Goal: Task Accomplishment & Management: Use online tool/utility

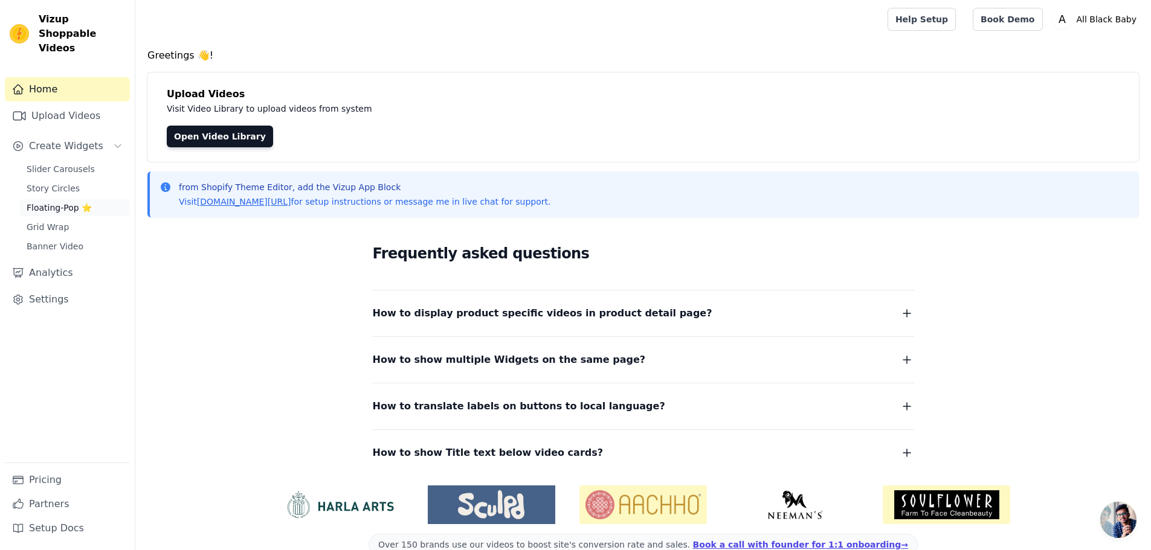
click at [47, 202] on span "Floating-Pop ⭐" at bounding box center [59, 208] width 65 height 12
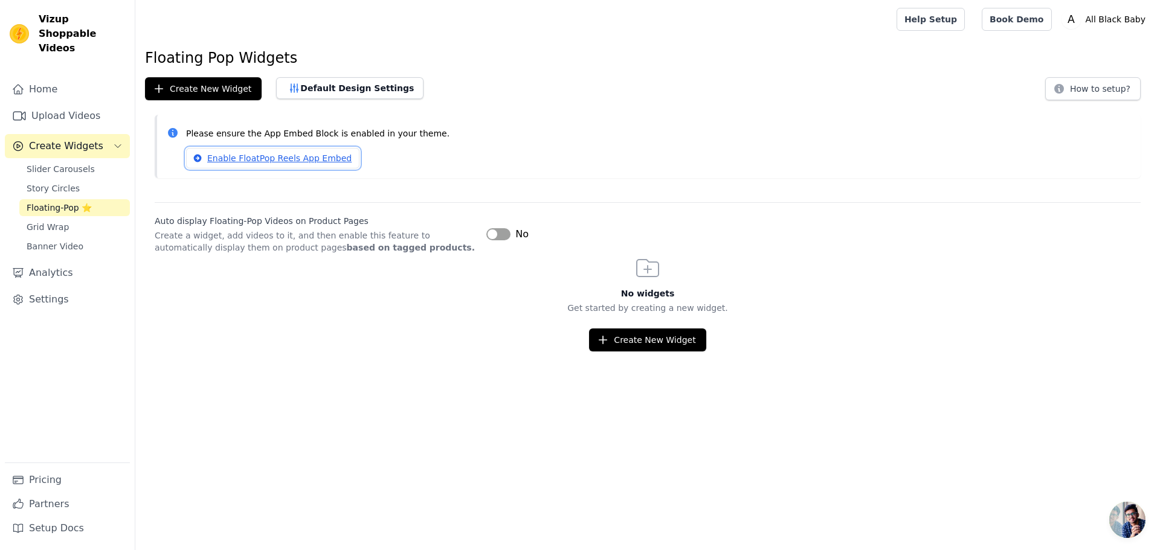
click at [319, 158] on link "Enable FloatPop Reels App Embed" at bounding box center [272, 158] width 173 height 21
click at [232, 156] on link "Enable FloatPop Reels App Embed" at bounding box center [272, 158] width 173 height 21
click at [414, 166] on div "Enable FloatPop Reels App Embed" at bounding box center [658, 158] width 945 height 21
click at [625, 341] on button "Create New Widget" at bounding box center [647, 340] width 117 height 23
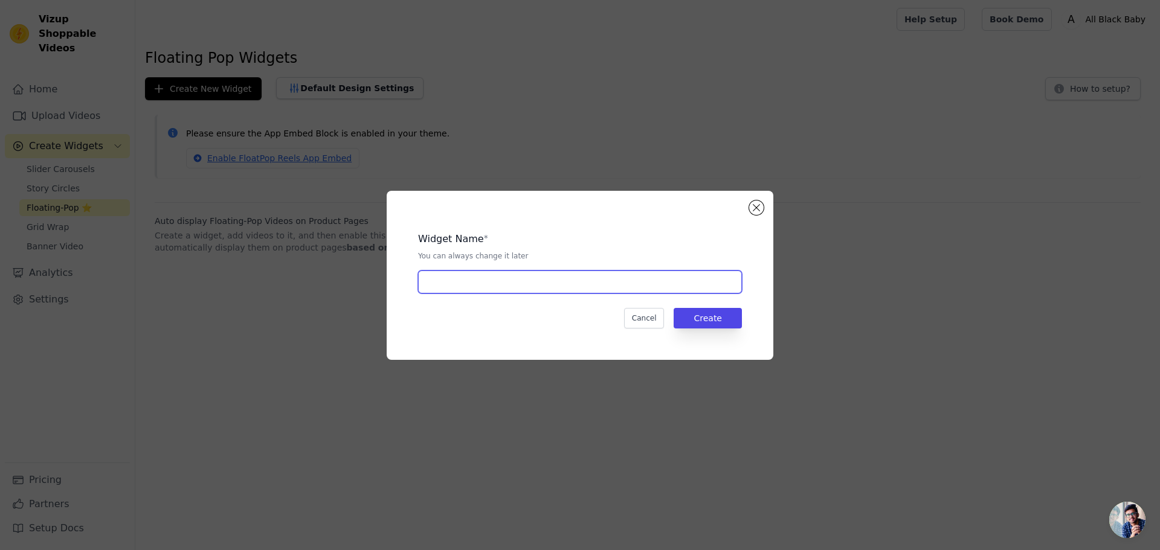
click at [574, 280] on input "text" at bounding box center [580, 282] width 324 height 23
type input "Founder [PERSON_NAME] [PERSON_NAME]"
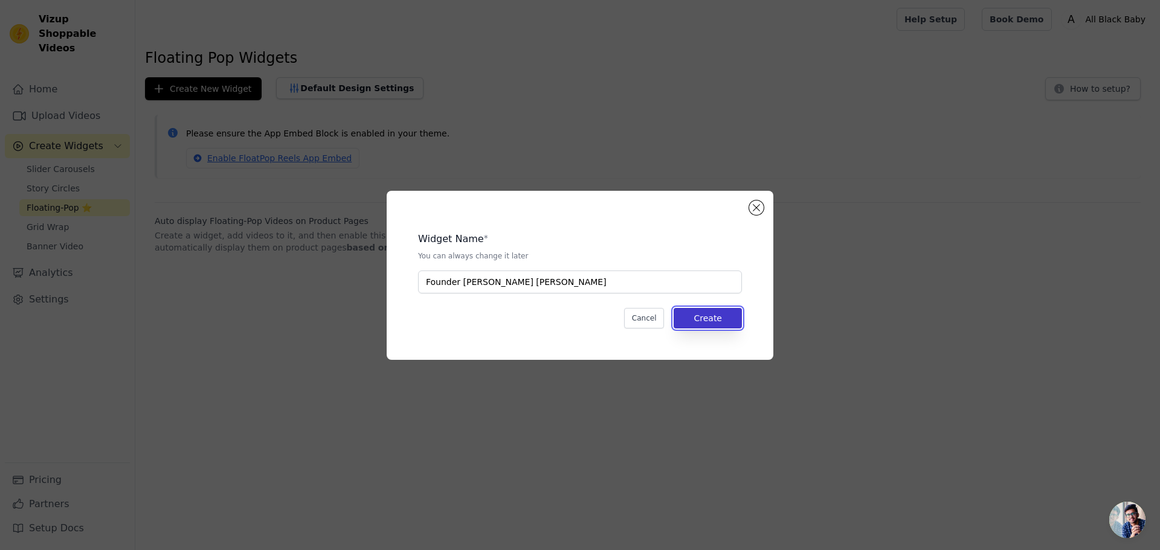
click at [701, 318] on button "Create" at bounding box center [708, 318] width 68 height 21
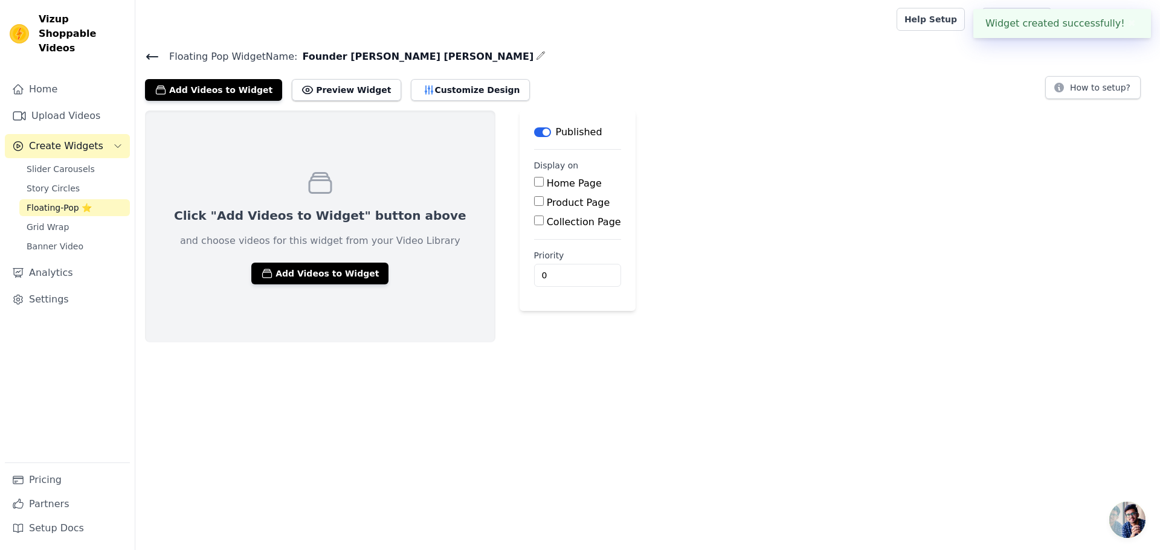
click at [547, 182] on label "Home Page" at bounding box center [574, 183] width 55 height 11
click at [534, 182] on input "Home Page" at bounding box center [539, 182] width 10 height 10
checkbox input "true"
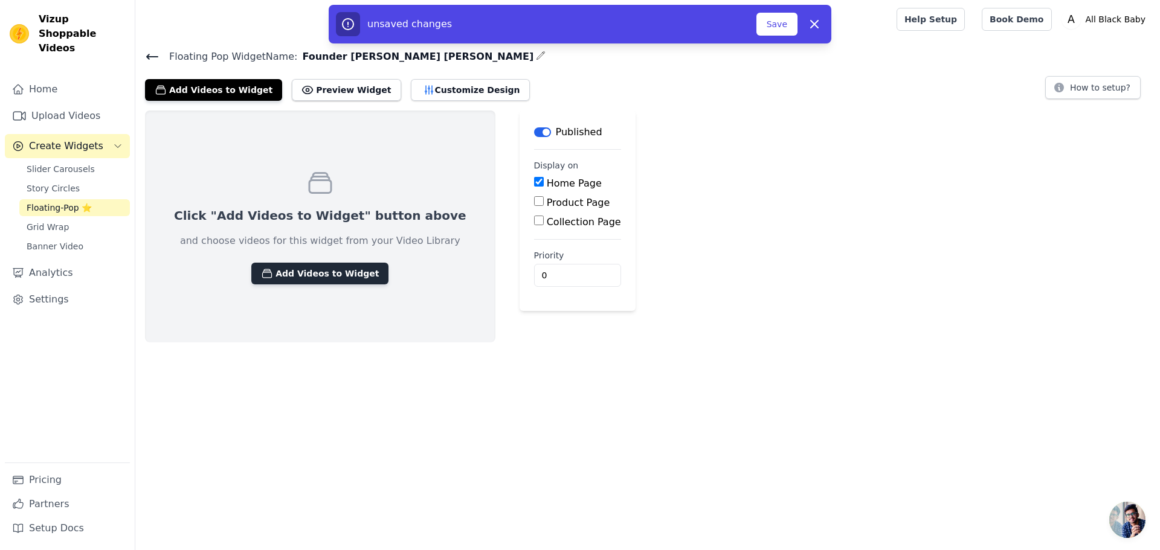
click at [299, 280] on button "Add Videos to Widget" at bounding box center [319, 274] width 137 height 22
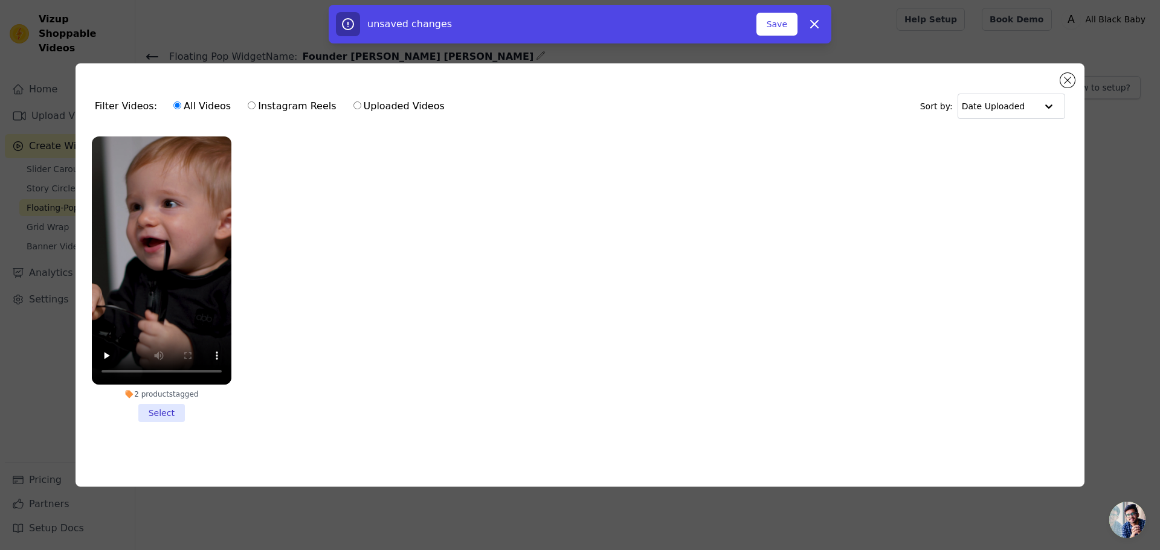
click at [166, 418] on li "2 products tagged Select" at bounding box center [162, 280] width 140 height 286
click at [0, 0] on input "2 products tagged Select" at bounding box center [0, 0] width 0 height 0
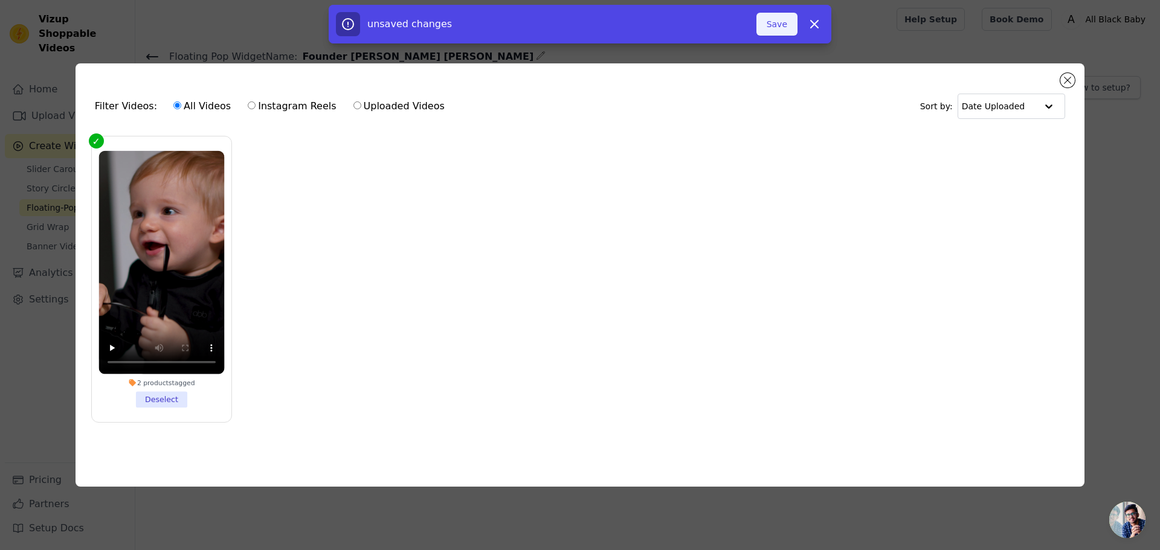
click at [779, 28] on button "Save" at bounding box center [776, 24] width 41 height 23
click at [785, 17] on button "Save" at bounding box center [776, 24] width 41 height 23
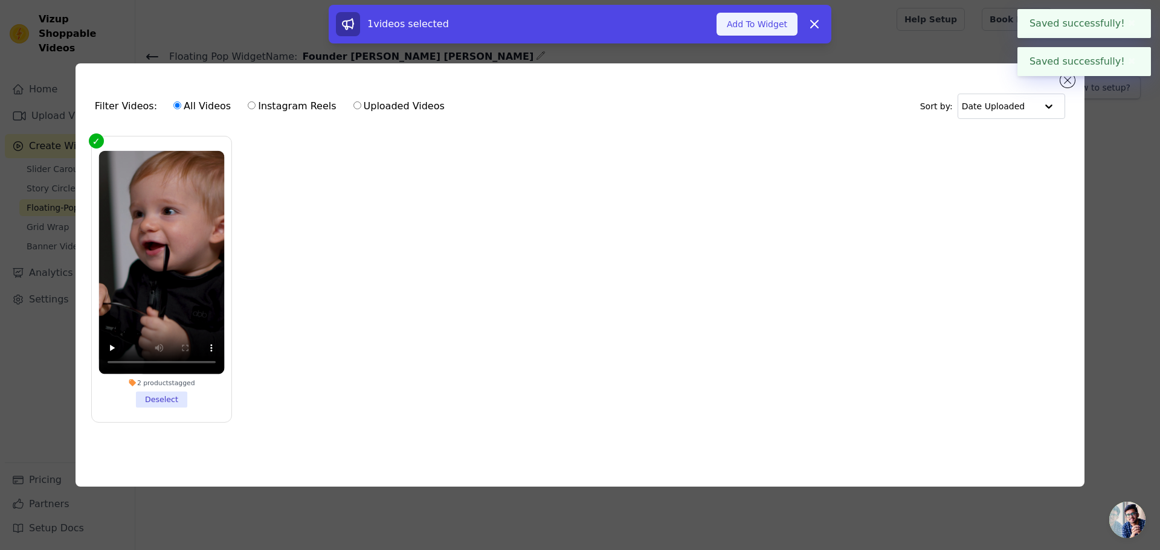
click at [786, 27] on button "Add To Widget" at bounding box center [756, 24] width 81 height 23
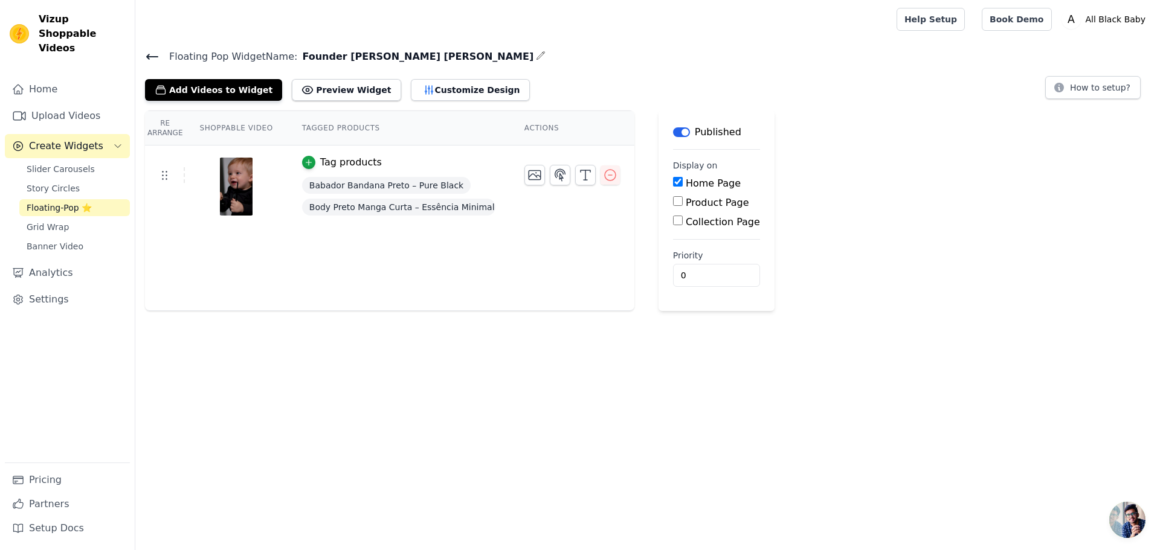
click at [231, 181] on img at bounding box center [236, 187] width 34 height 58
click at [169, 174] on icon at bounding box center [164, 175] width 14 height 14
click at [425, 88] on icon "button" at bounding box center [429, 90] width 8 height 8
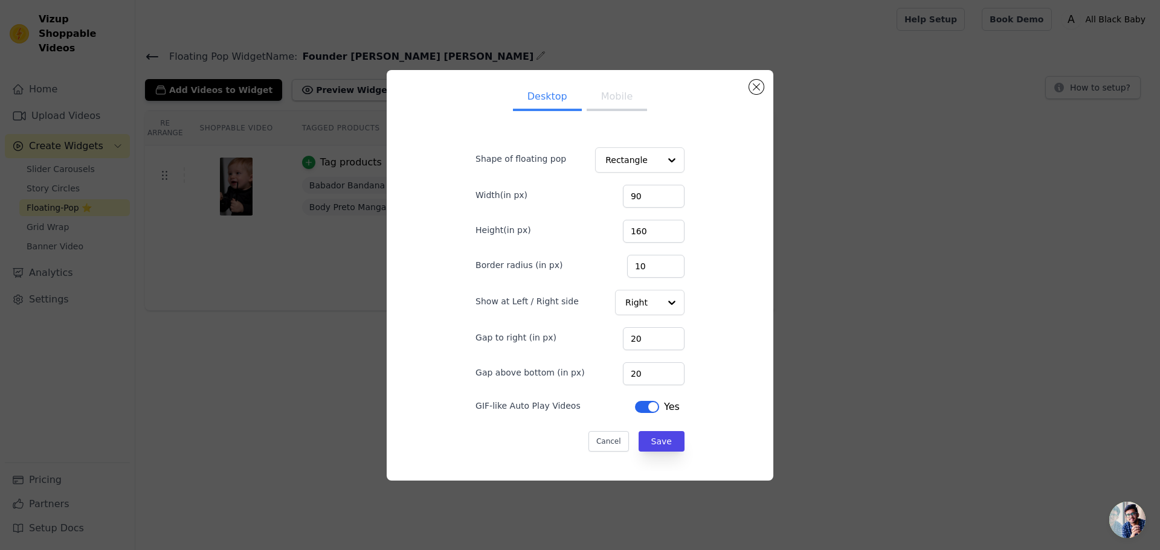
click at [601, 95] on button "Mobile" at bounding box center [617, 98] width 60 height 27
click at [751, 83] on button "Close modal" at bounding box center [756, 87] width 14 height 14
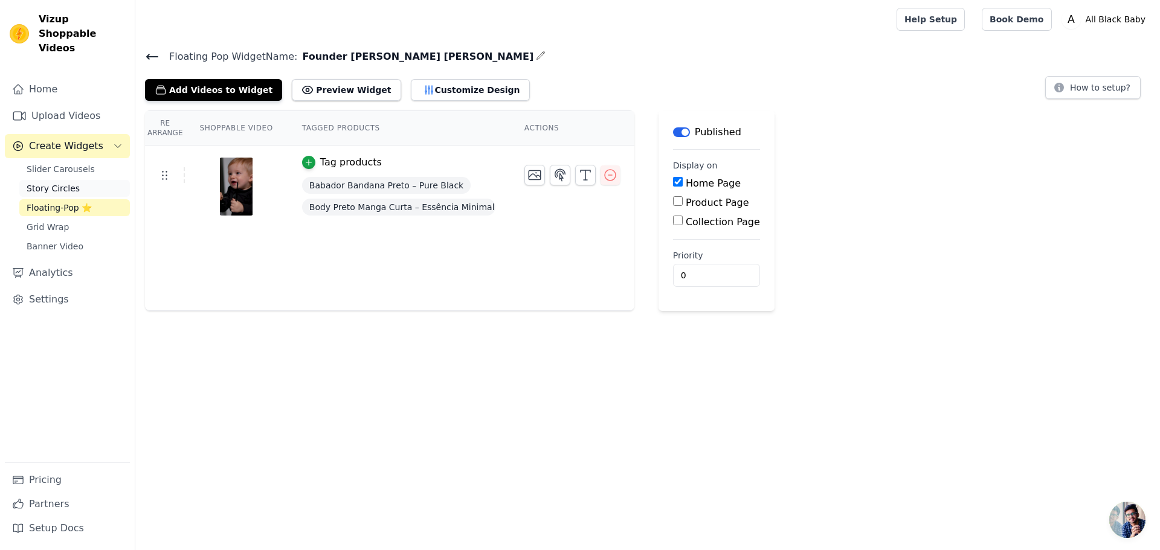
click at [43, 182] on span "Story Circles" at bounding box center [53, 188] width 53 height 12
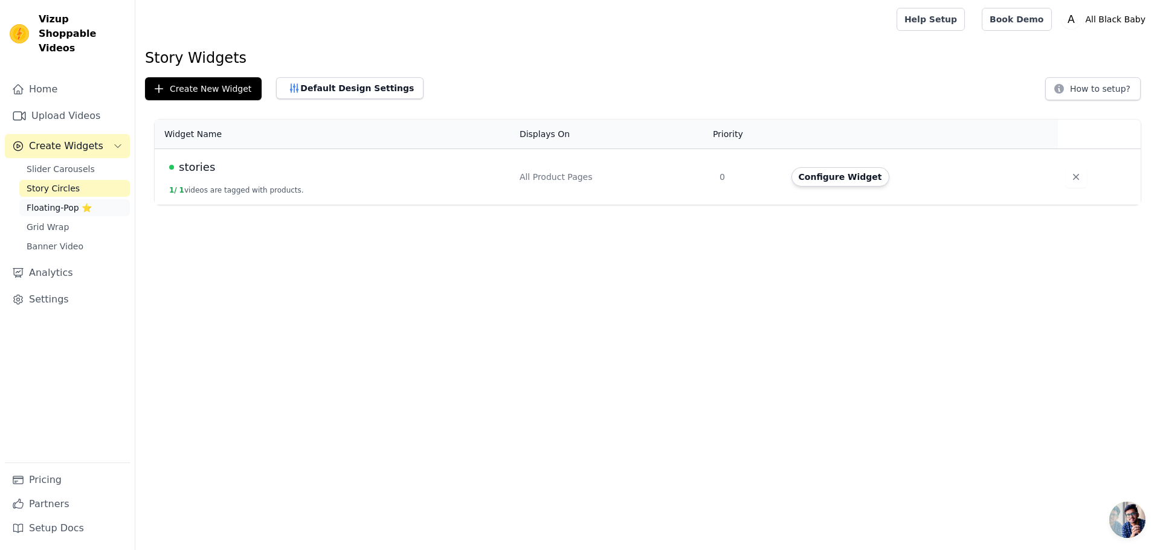
click at [53, 202] on span "Floating-Pop ⭐" at bounding box center [59, 208] width 65 height 12
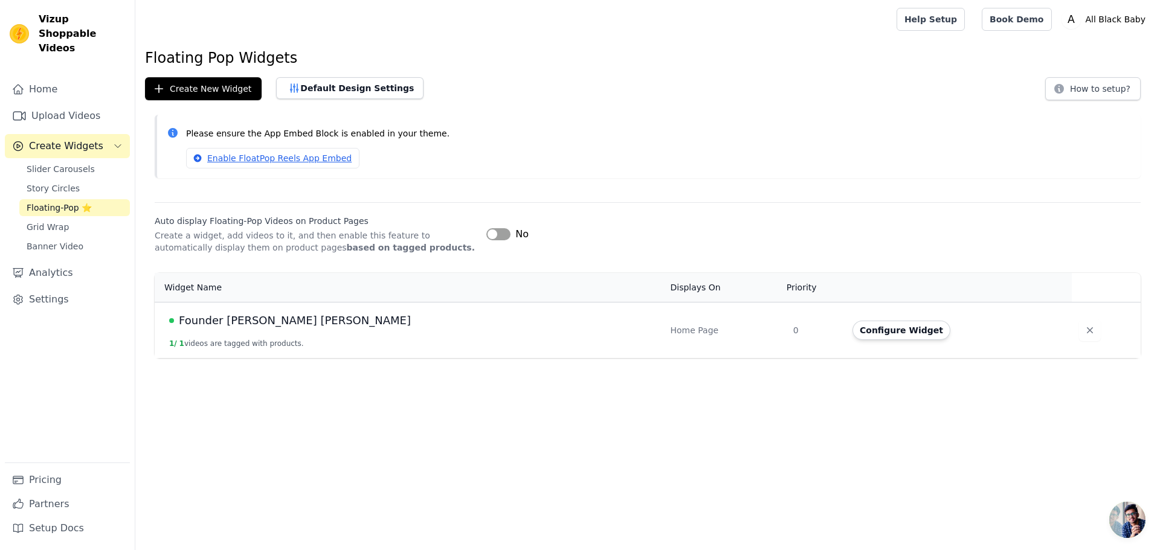
click at [263, 320] on span "Founder [PERSON_NAME] [PERSON_NAME]" at bounding box center [295, 320] width 232 height 17
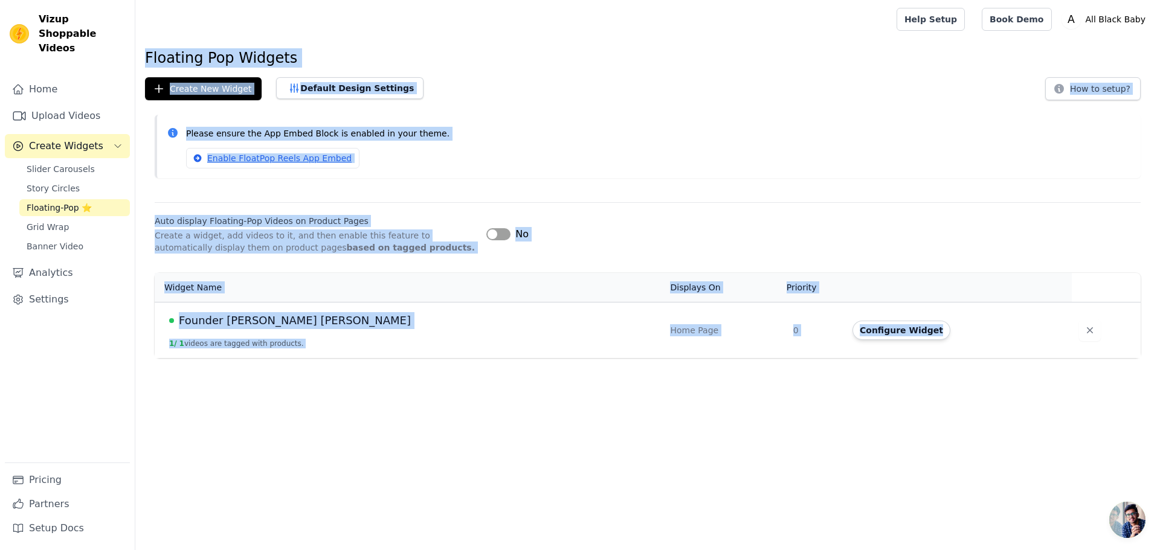
click at [263, 320] on html "Vizup Shoppable Videos Home Upload Videos Create Widgets Slider Carousels Story…" at bounding box center [580, 179] width 1160 height 358
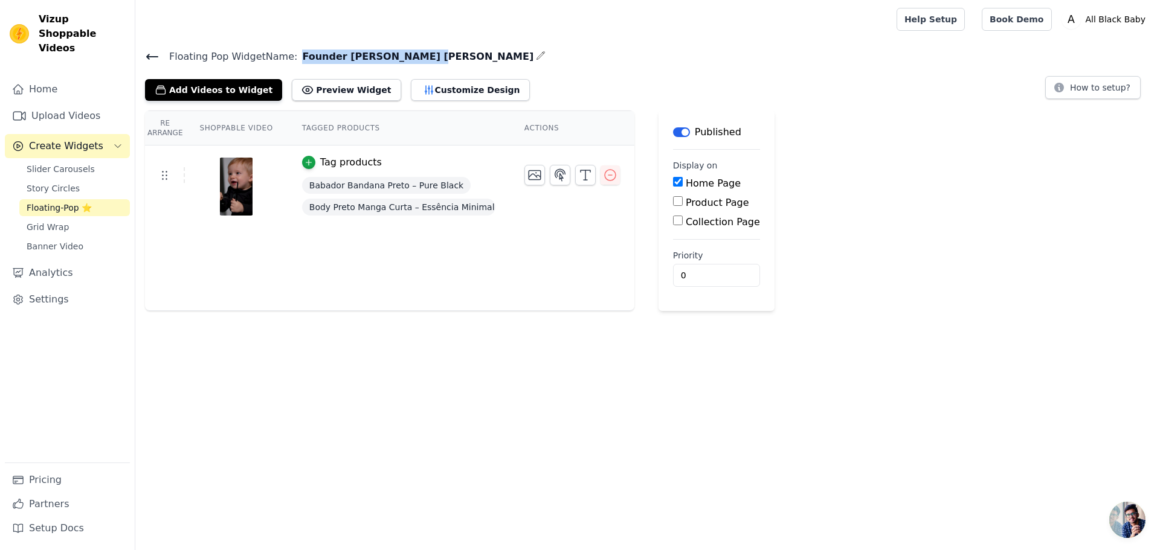
drag, startPoint x: 291, startPoint y: 53, endPoint x: 409, endPoint y: 55, distance: 117.8
click at [409, 55] on span "Founder [PERSON_NAME] [PERSON_NAME]" at bounding box center [415, 57] width 236 height 14
click at [297, 52] on span "Founder [PERSON_NAME] [PERSON_NAME]" at bounding box center [415, 57] width 236 height 14
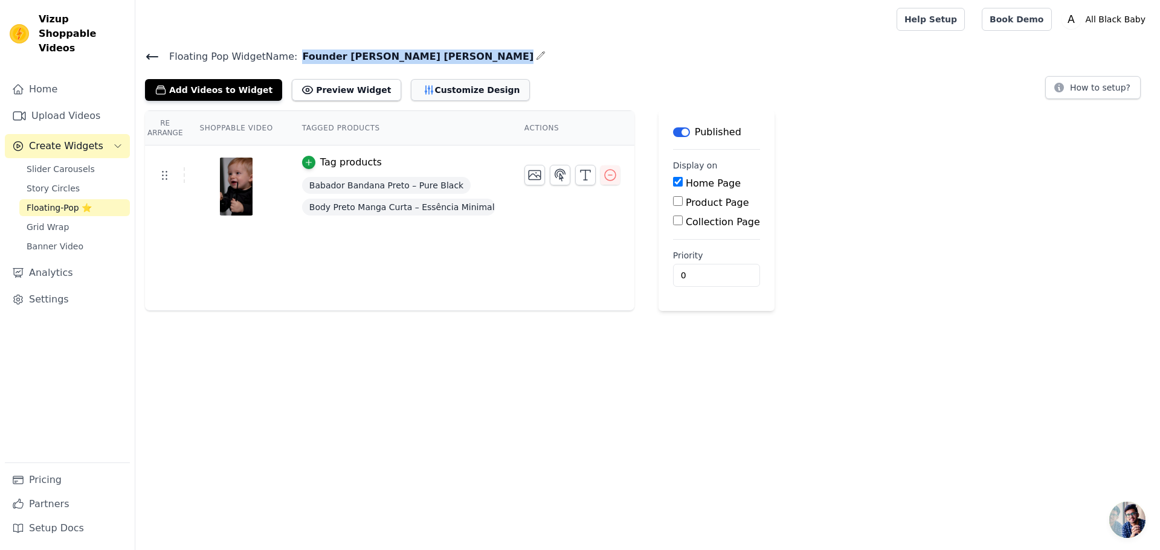
click at [451, 93] on button "Customize Design" at bounding box center [470, 90] width 119 height 22
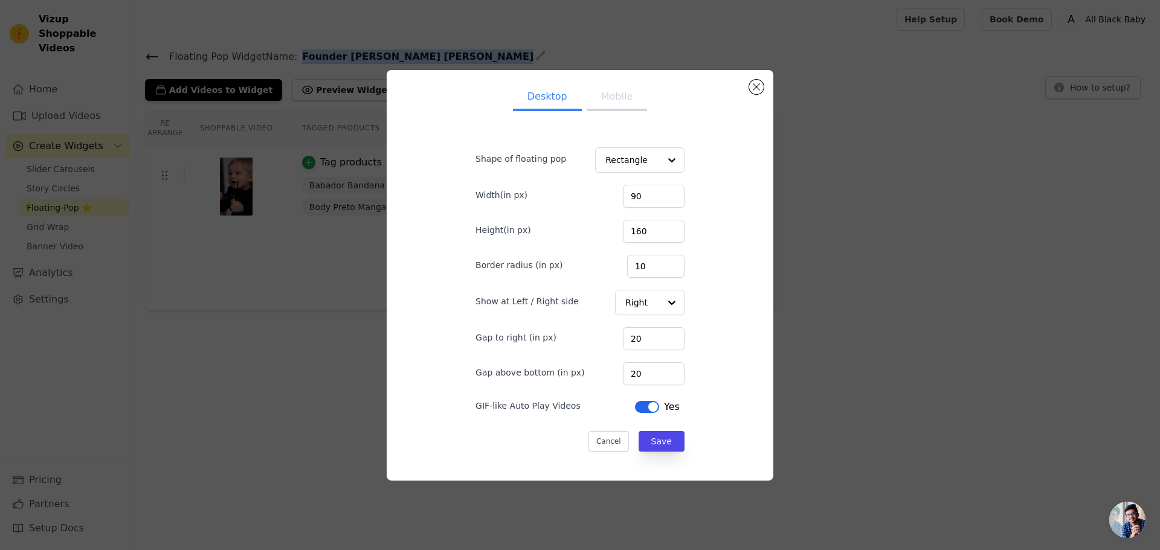
click at [613, 103] on button "Mobile" at bounding box center [617, 98] width 60 height 27
click at [603, 439] on button "Cancel" at bounding box center [608, 441] width 40 height 21
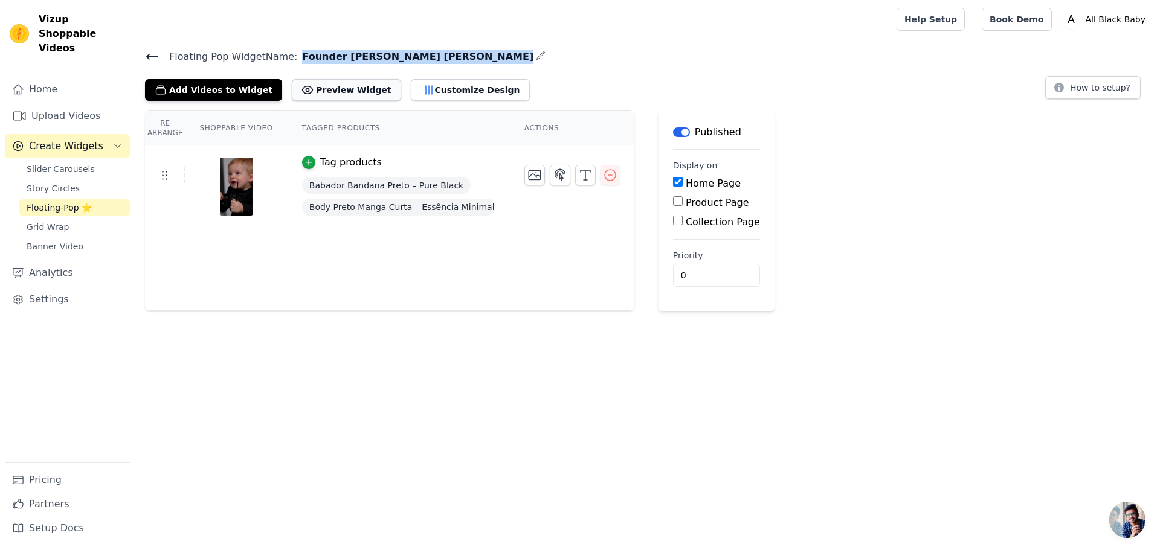
click at [343, 96] on button "Preview Widget" at bounding box center [346, 90] width 109 height 22
click at [527, 178] on icon "button" at bounding box center [534, 175] width 14 height 14
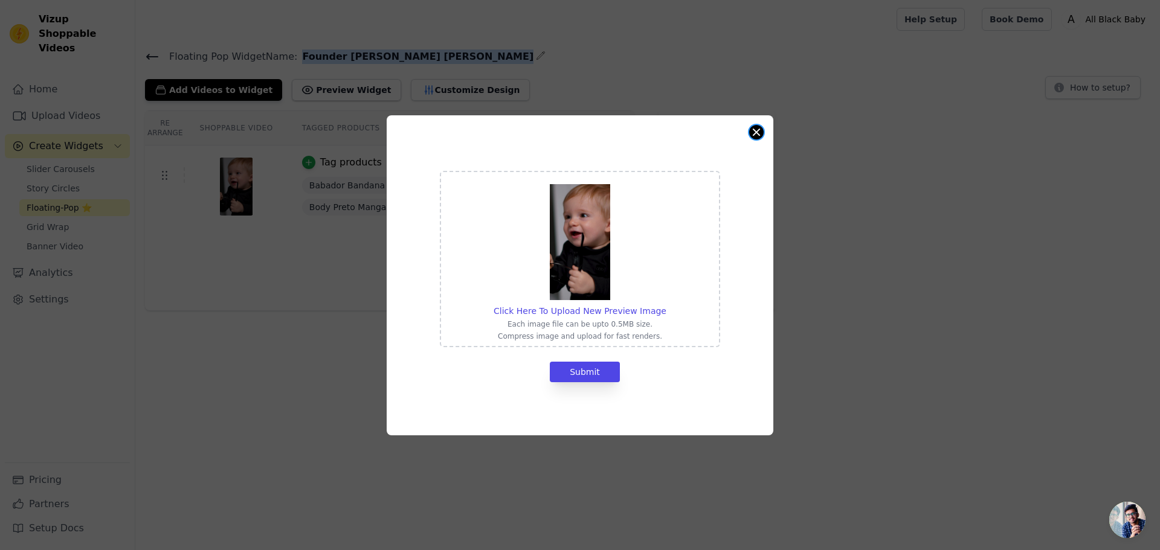
click at [756, 138] on button "Close modal" at bounding box center [756, 132] width 14 height 14
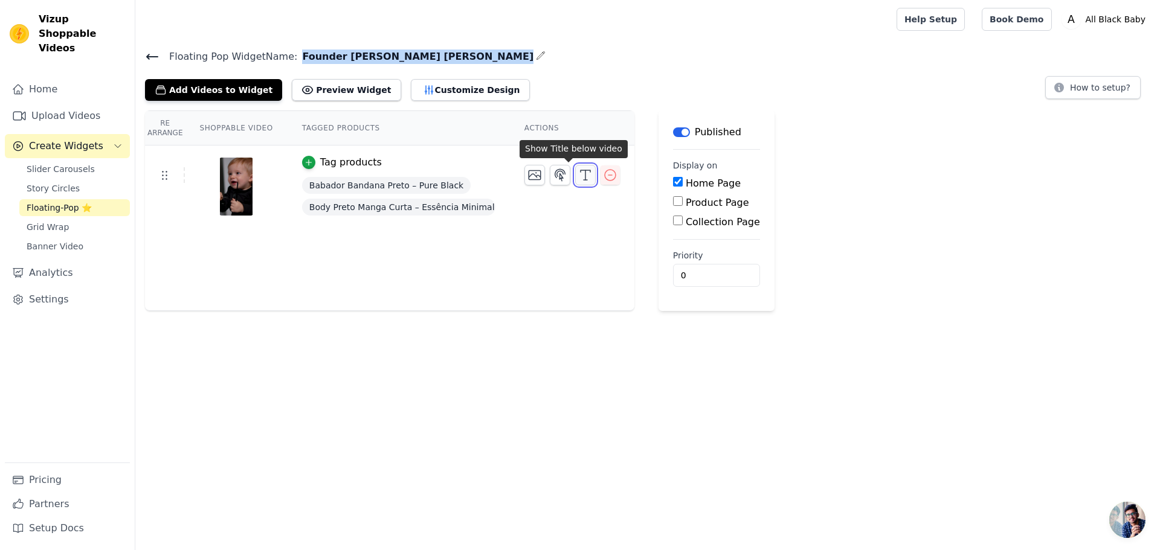
click at [578, 179] on icon "button" at bounding box center [585, 175] width 14 height 14
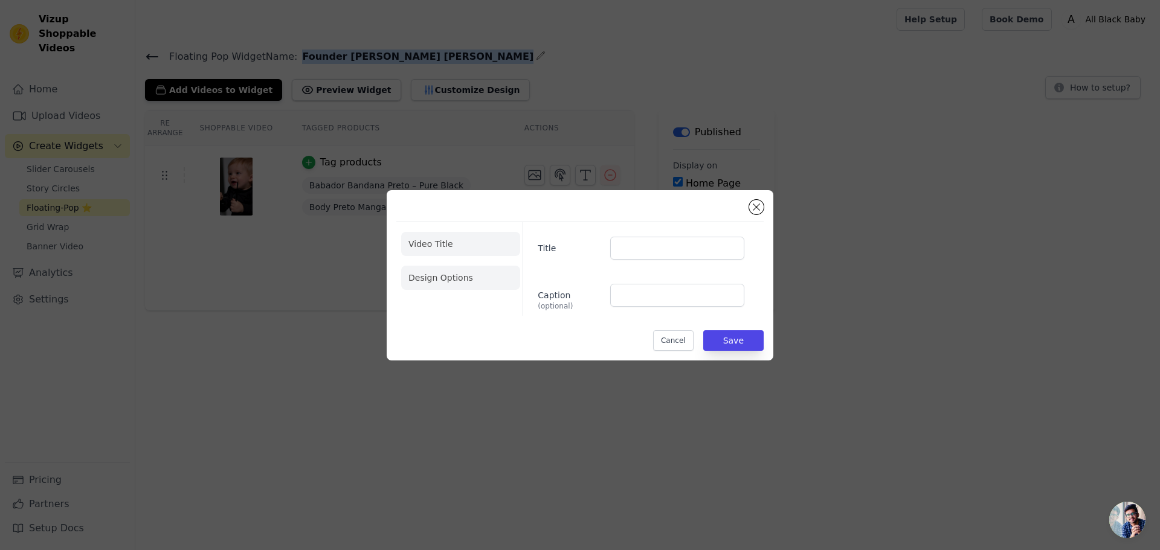
click at [466, 268] on li "Design Options" at bounding box center [460, 278] width 119 height 24
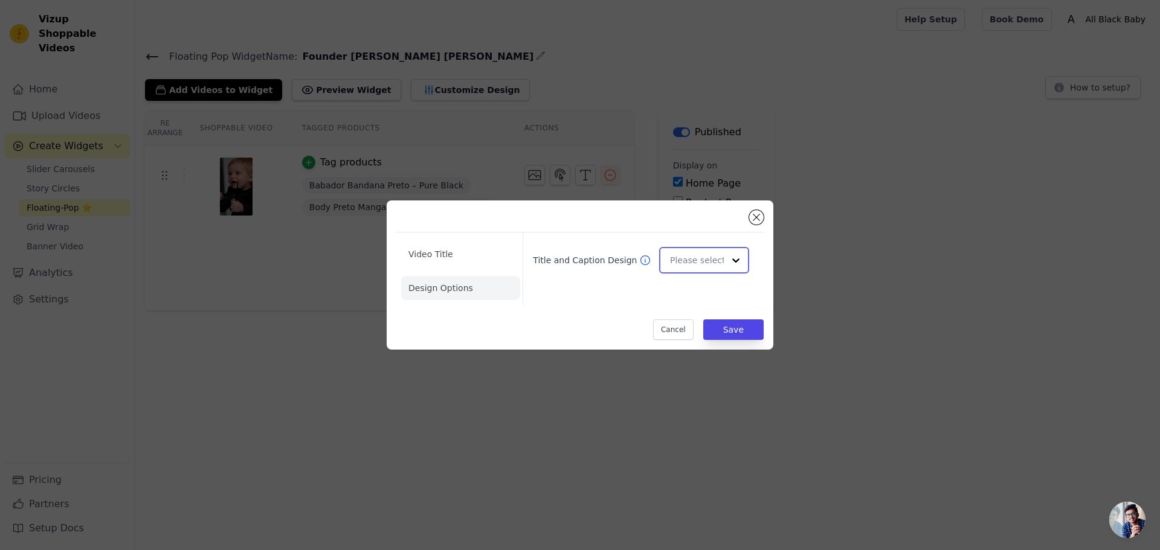
click at [723, 260] on input "Title and Caption Design" at bounding box center [697, 260] width 54 height 24
click at [717, 314] on div "Overlay" at bounding box center [702, 314] width 86 height 25
click at [732, 268] on div at bounding box center [736, 260] width 24 height 24
click at [704, 289] on div "Card" at bounding box center [702, 289] width 86 height 25
click at [602, 301] on div "Title and Caption Design Option Card, selected. Select is focused, type to refi…" at bounding box center [638, 269] width 231 height 72
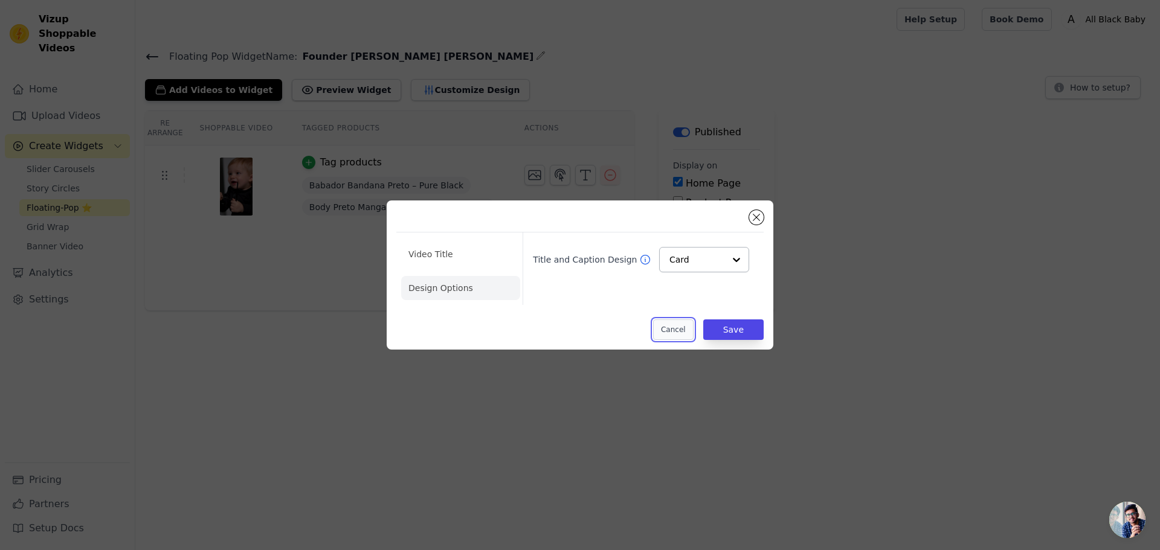
click at [669, 331] on button "Cancel" at bounding box center [673, 330] width 40 height 21
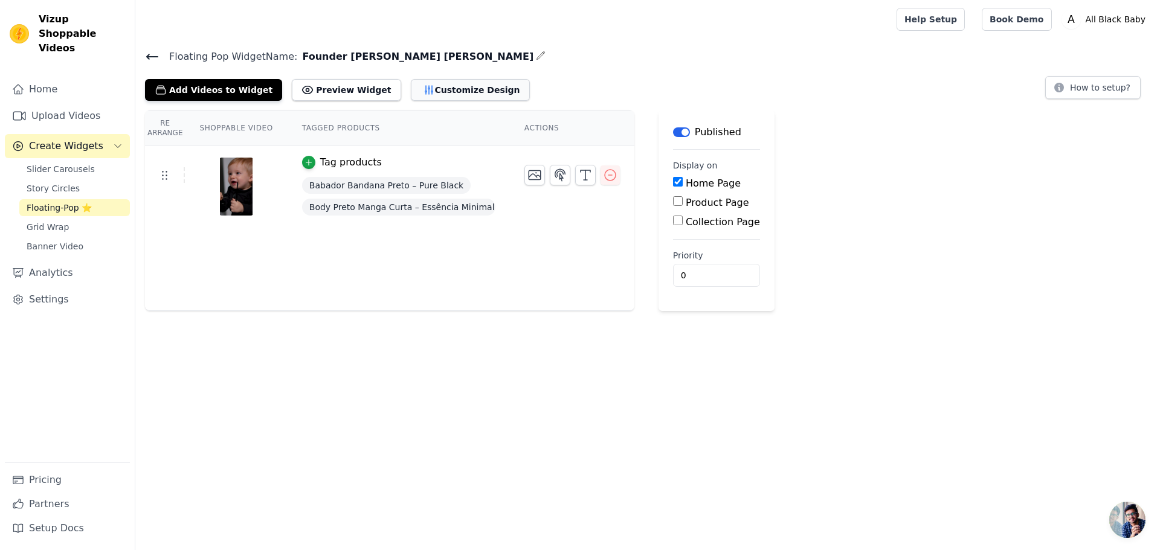
click at [452, 89] on button "Customize Design" at bounding box center [470, 90] width 119 height 22
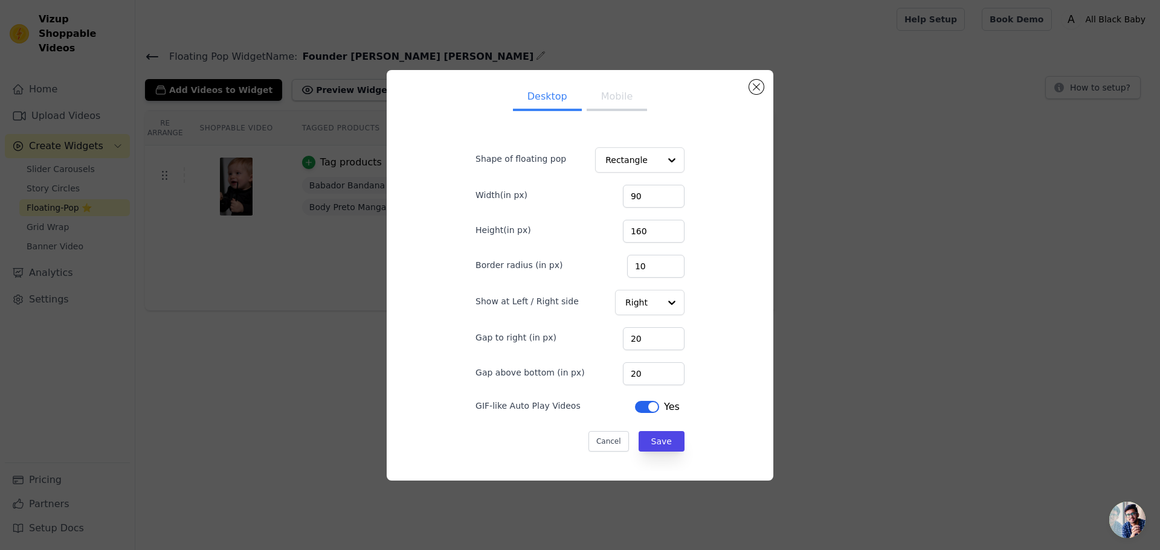
click at [622, 104] on button "Mobile" at bounding box center [617, 98] width 60 height 27
click at [551, 105] on button "Desktop" at bounding box center [547, 98] width 69 height 27
click at [631, 106] on button "Mobile" at bounding box center [617, 98] width 60 height 27
click at [759, 88] on button "Close modal" at bounding box center [756, 87] width 14 height 14
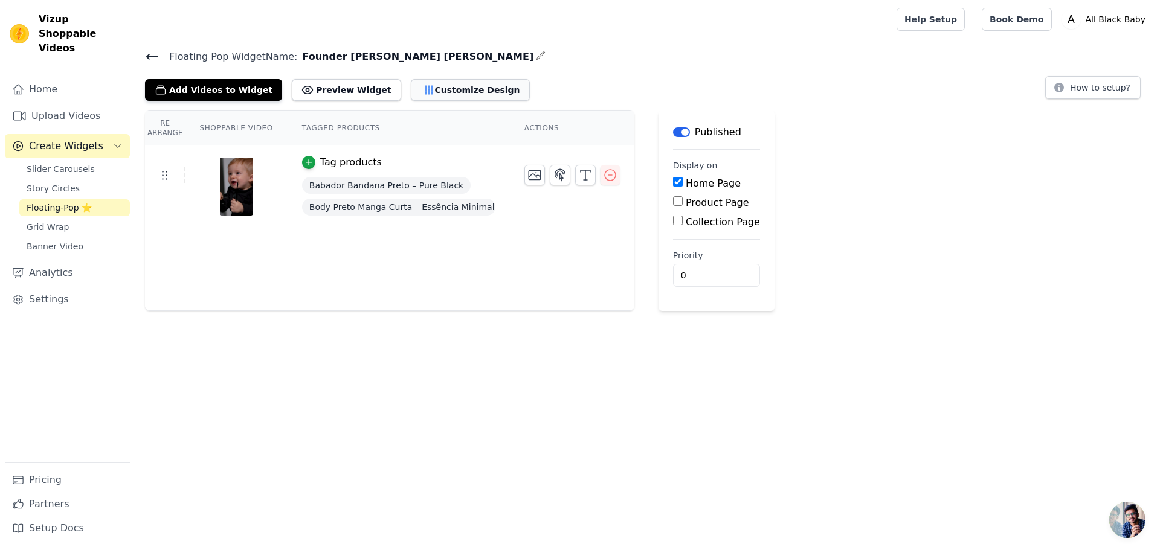
click at [434, 97] on button "Customize Design" at bounding box center [470, 90] width 119 height 22
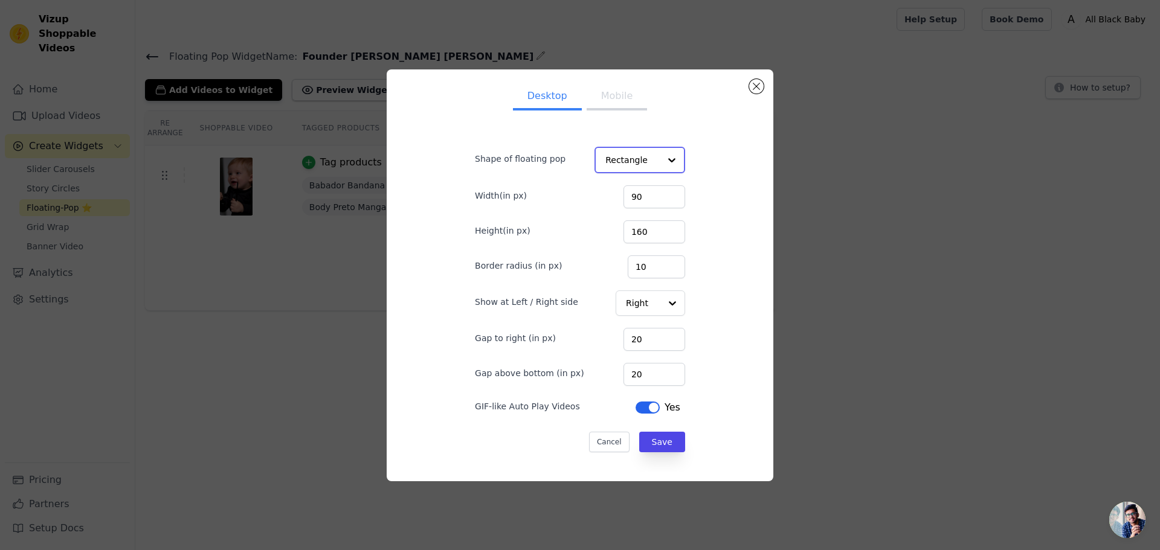
click at [618, 164] on input "Shape of floating pop" at bounding box center [632, 160] width 54 height 24
click at [620, 94] on button "Mobile" at bounding box center [617, 98] width 60 height 27
click at [627, 156] on input "Shape of floating pop" at bounding box center [632, 160] width 54 height 24
click at [619, 210] on div "Circle" at bounding box center [636, 214] width 85 height 25
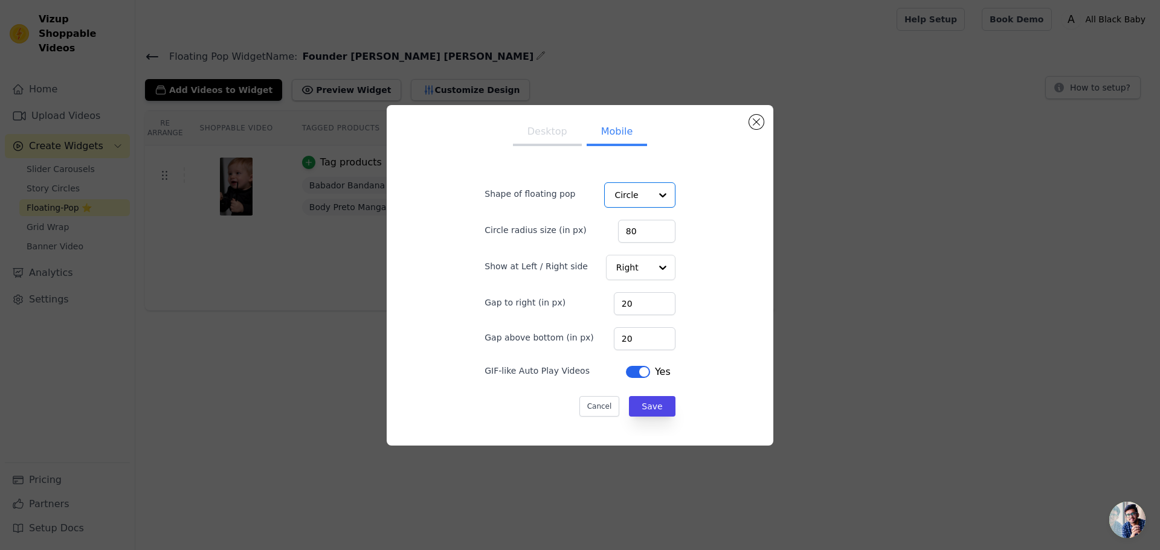
click at [686, 294] on div "Desktop Mobile Shape of floating pop Option Circle, selected. Select is focused…" at bounding box center [579, 275] width 367 height 321
click at [636, 195] on input "Shape of floating pop" at bounding box center [632, 195] width 36 height 24
click at [625, 225] on div "Rectangle" at bounding box center [637, 223] width 69 height 25
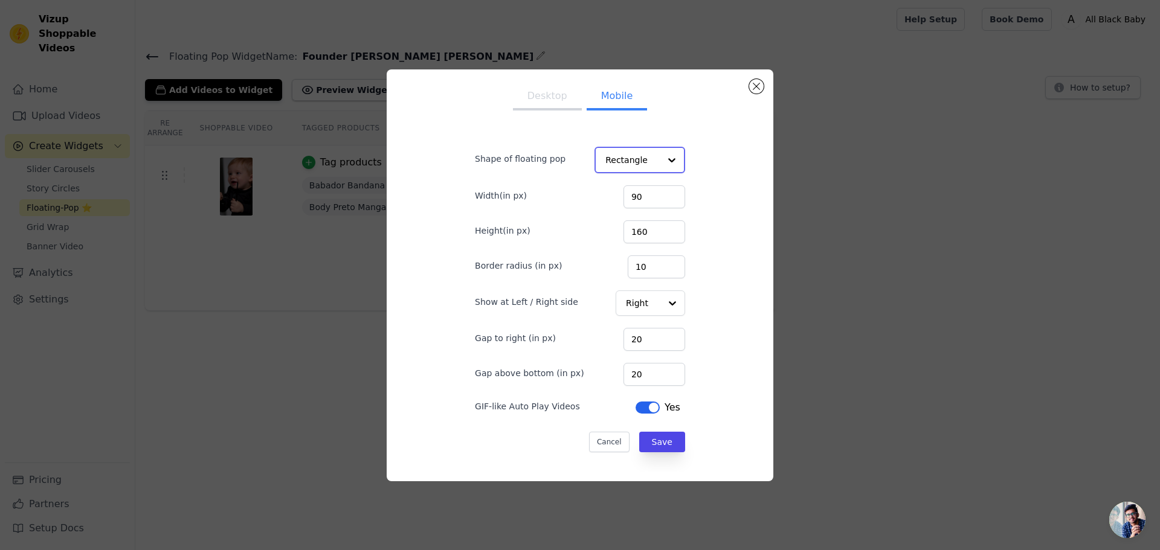
click at [638, 164] on input "Shape of floating pop" at bounding box center [632, 160] width 54 height 24
click at [618, 216] on div "Circle" at bounding box center [636, 214] width 85 height 25
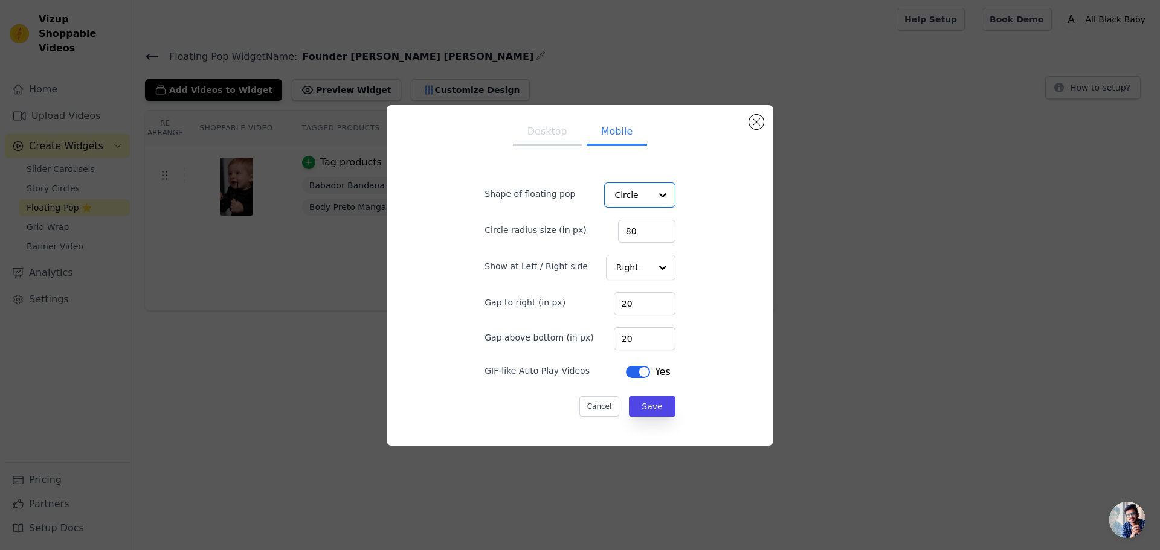
click at [698, 229] on div "Desktop Mobile Shape of floating pop Option Circle, selected. Select is focused…" at bounding box center [579, 275] width 367 height 321
click at [660, 398] on button "Save" at bounding box center [652, 406] width 46 height 21
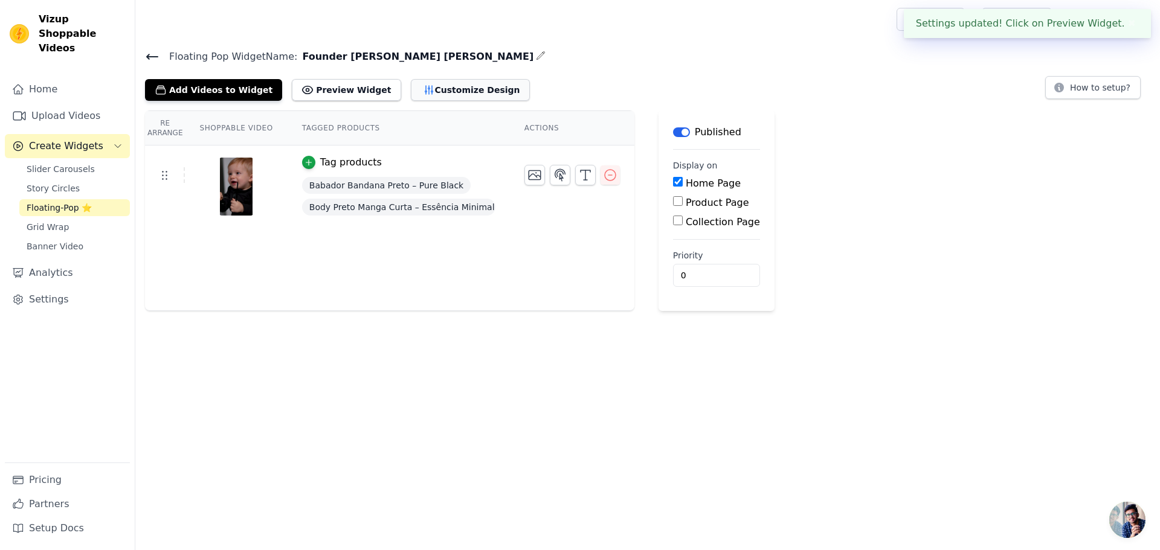
click at [457, 91] on button "Customize Design" at bounding box center [470, 90] width 119 height 22
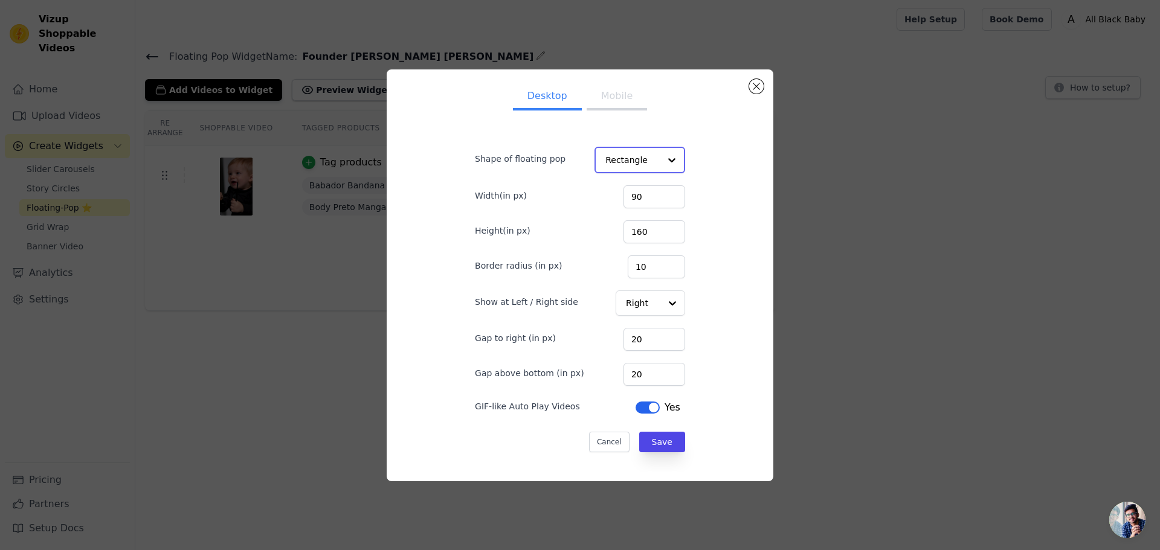
click at [640, 156] on input "Shape of floating pop" at bounding box center [632, 160] width 54 height 24
click at [625, 211] on div "Circle" at bounding box center [636, 214] width 85 height 25
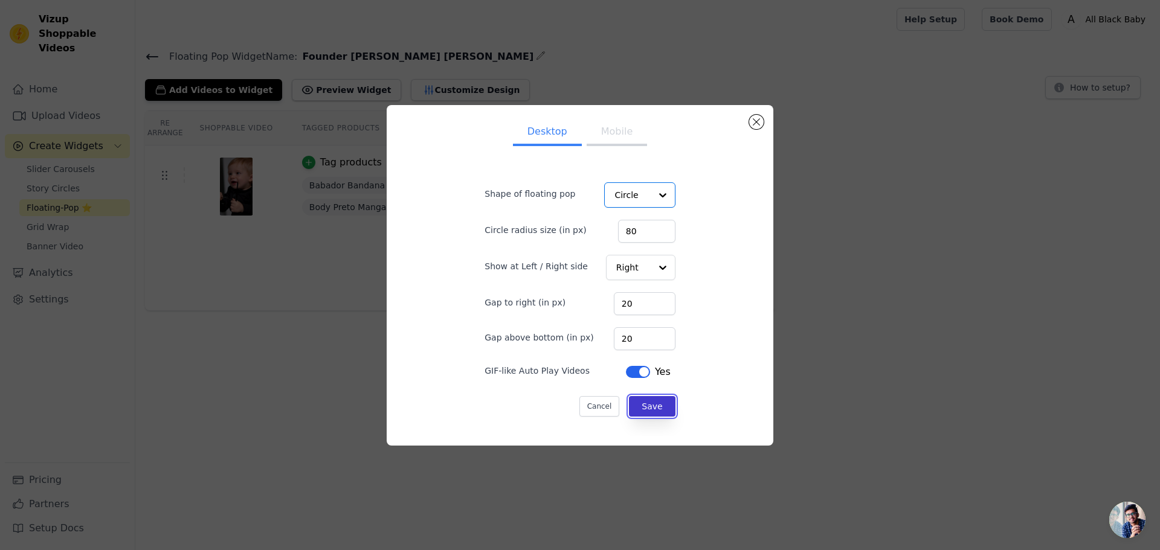
click at [646, 407] on button "Save" at bounding box center [652, 406] width 46 height 21
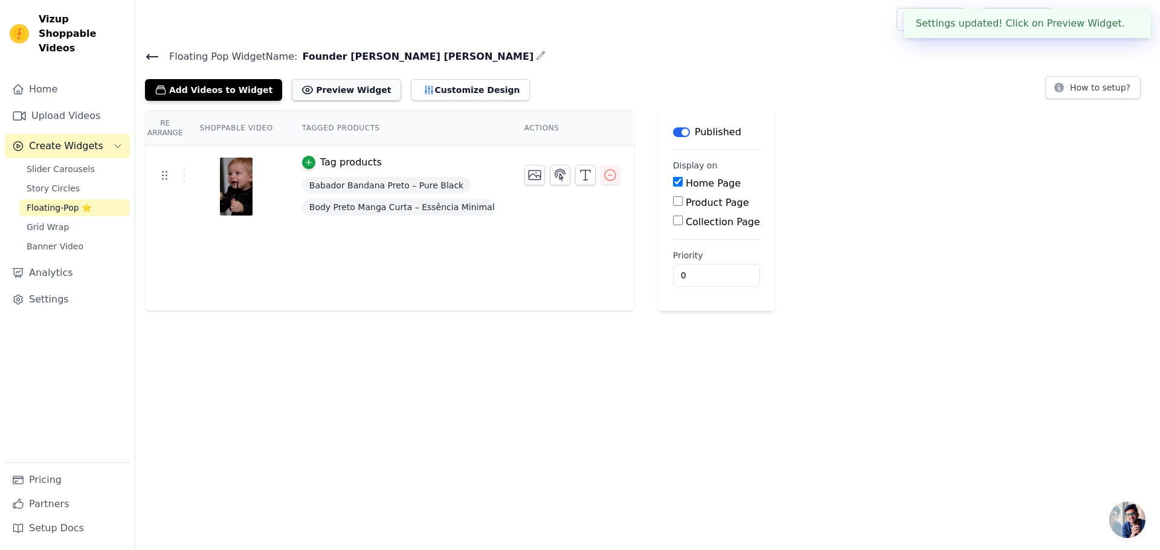
click at [324, 94] on button "Preview Widget" at bounding box center [346, 90] width 109 height 22
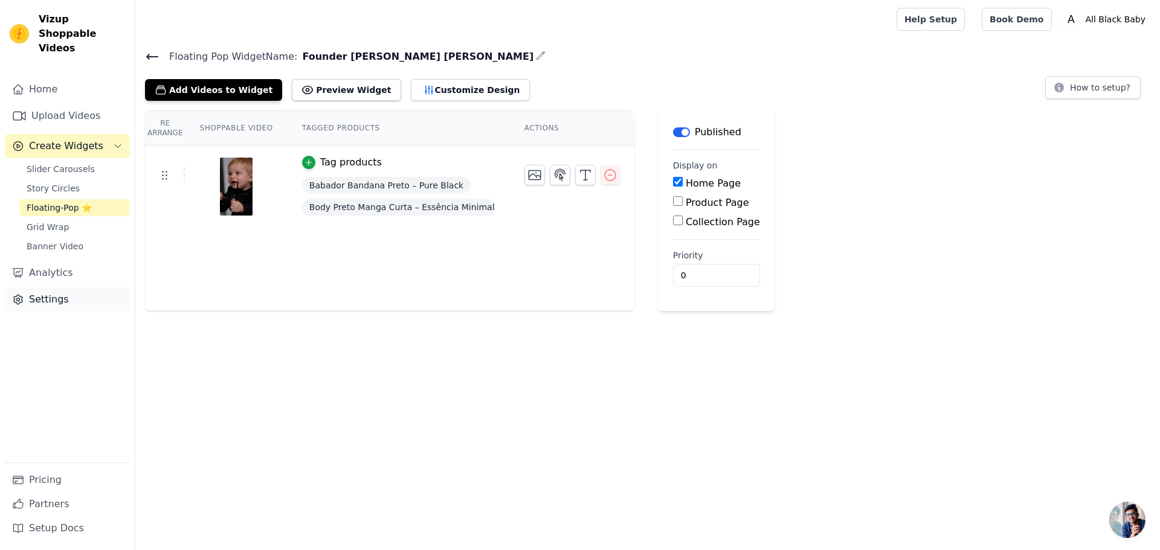
click at [45, 288] on link "Settings" at bounding box center [67, 300] width 125 height 24
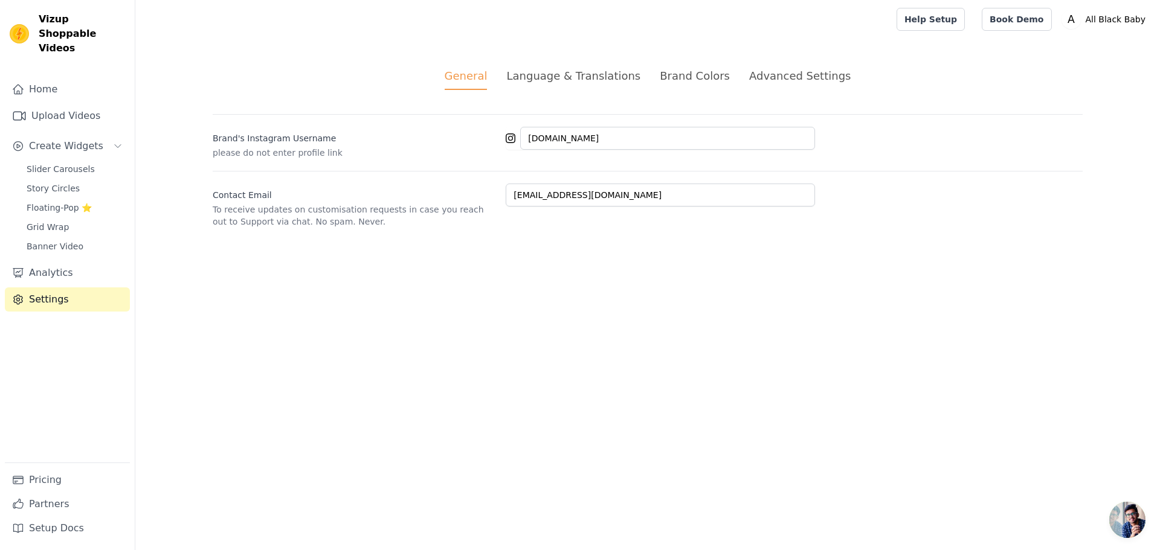
click at [545, 84] on li "Language & Translations" at bounding box center [573, 79] width 134 height 22
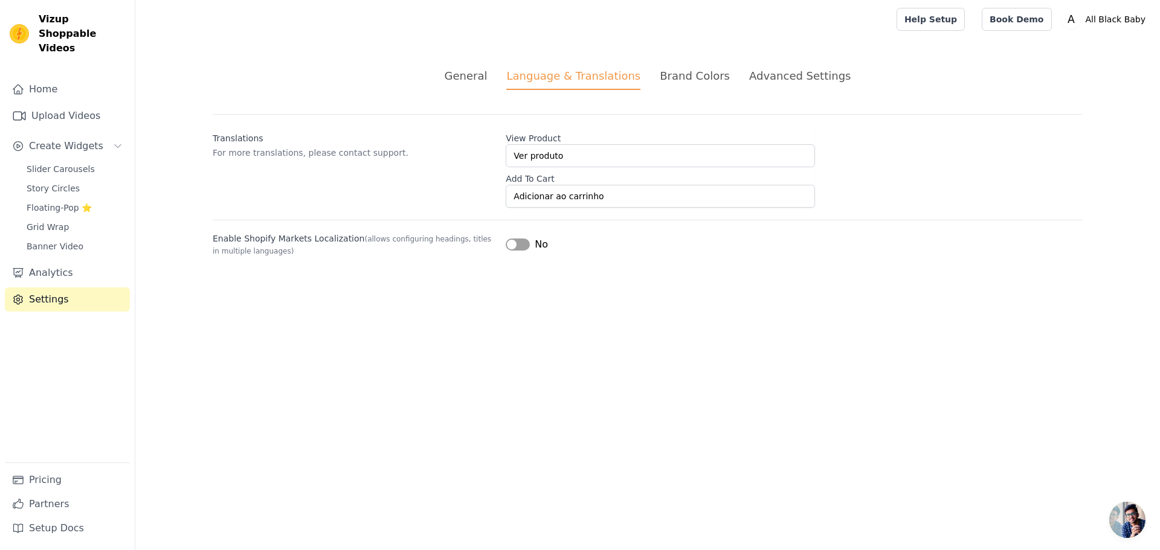
click at [686, 82] on div "Brand Colors" at bounding box center [695, 76] width 70 height 16
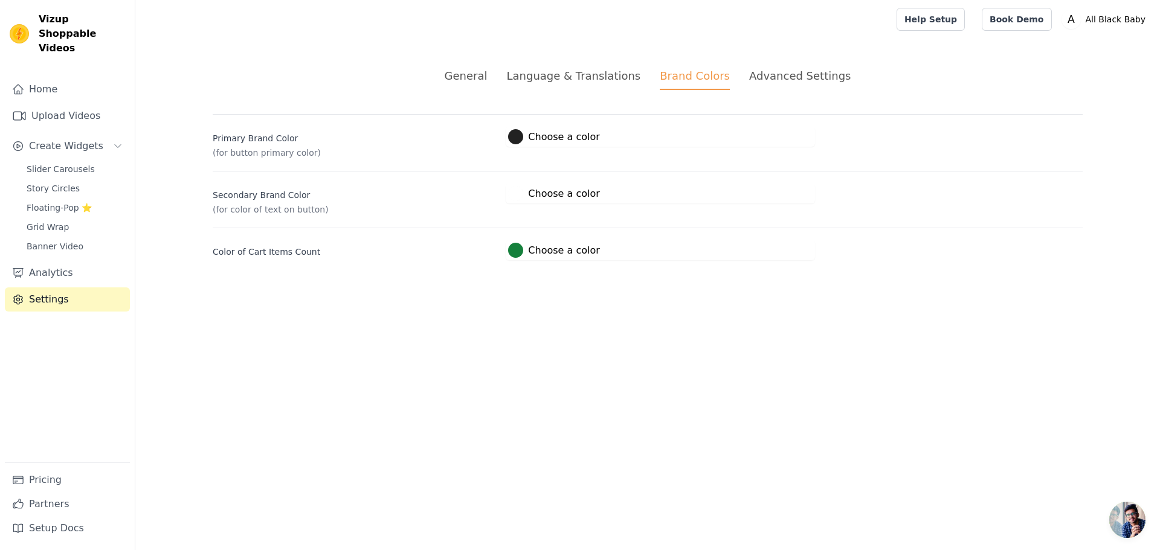
click at [574, 82] on div "Language & Translations" at bounding box center [573, 76] width 134 height 16
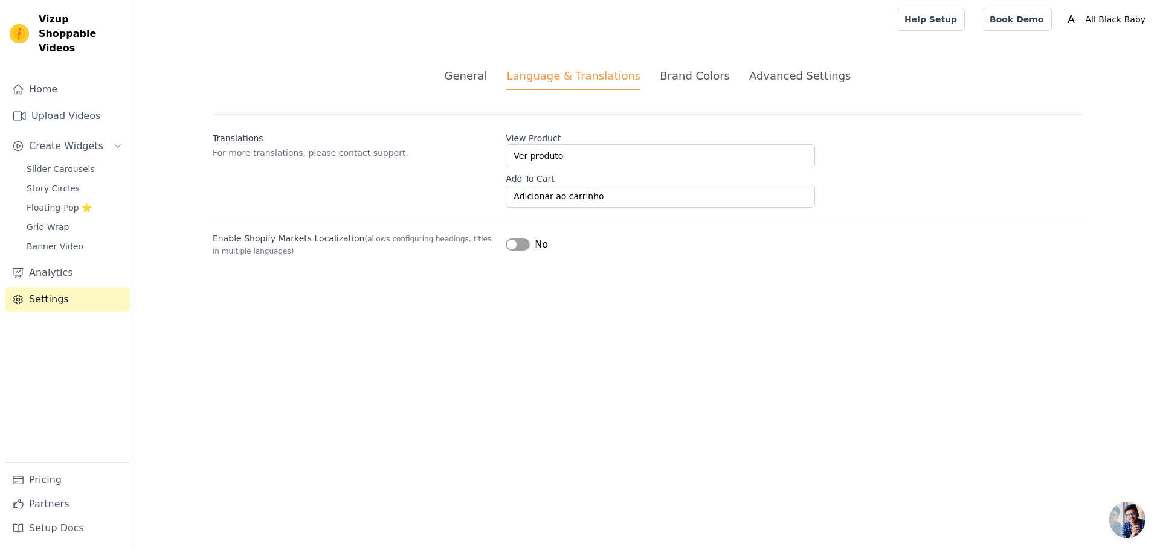
click at [771, 64] on div "General Language & Translations Brand Colors Advanced Settings unsaved changes …" at bounding box center [648, 162] width 928 height 247
click at [767, 71] on div "Advanced Settings" at bounding box center [799, 76] width 101 height 16
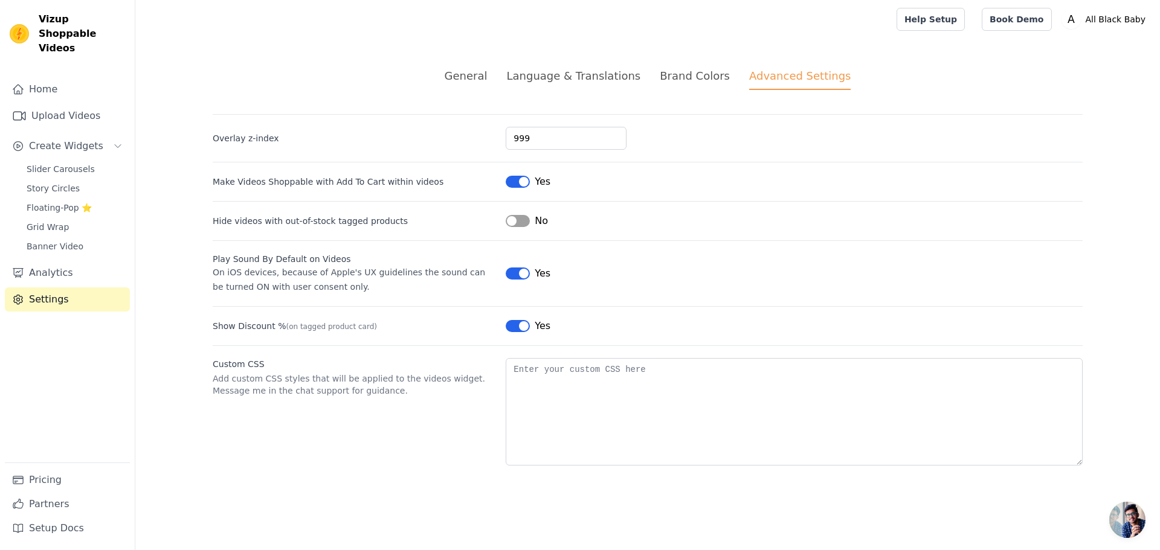
click at [524, 225] on button "Label" at bounding box center [518, 221] width 24 height 12
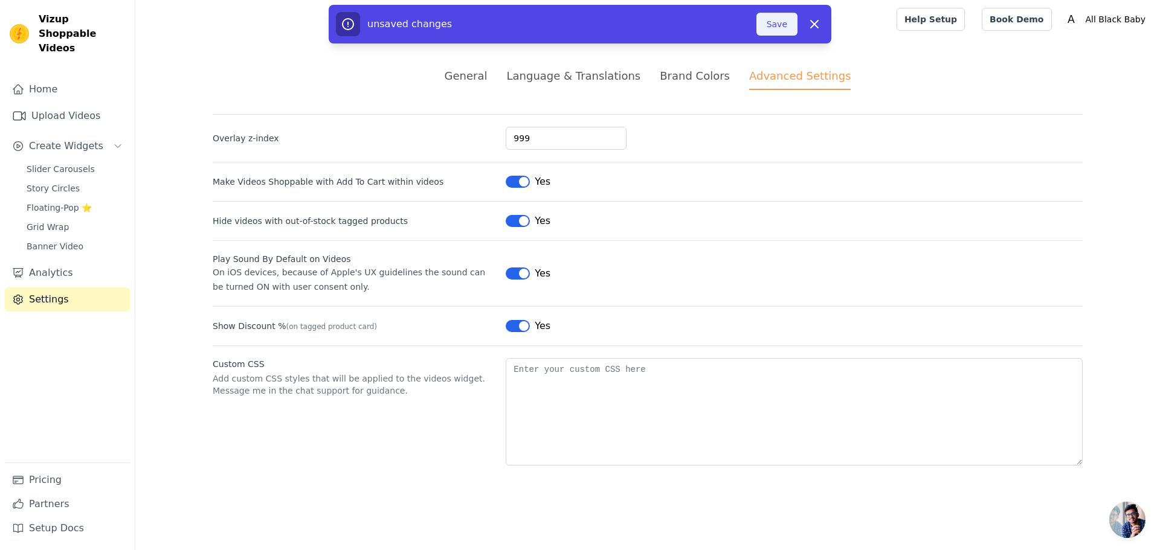
click at [785, 33] on button "Save" at bounding box center [776, 24] width 41 height 23
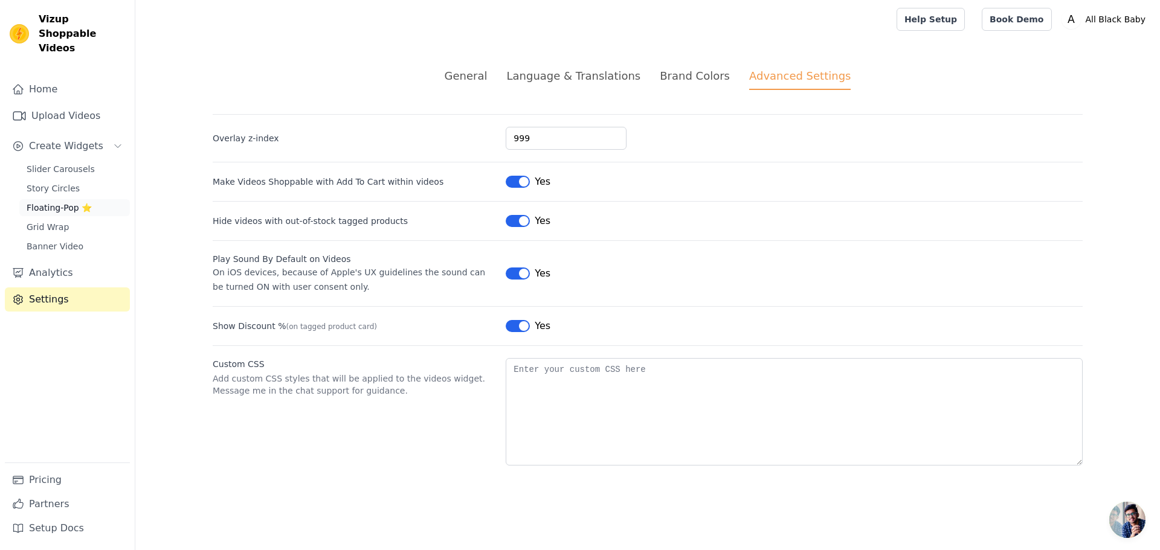
click at [54, 202] on span "Floating-Pop ⭐" at bounding box center [59, 208] width 65 height 12
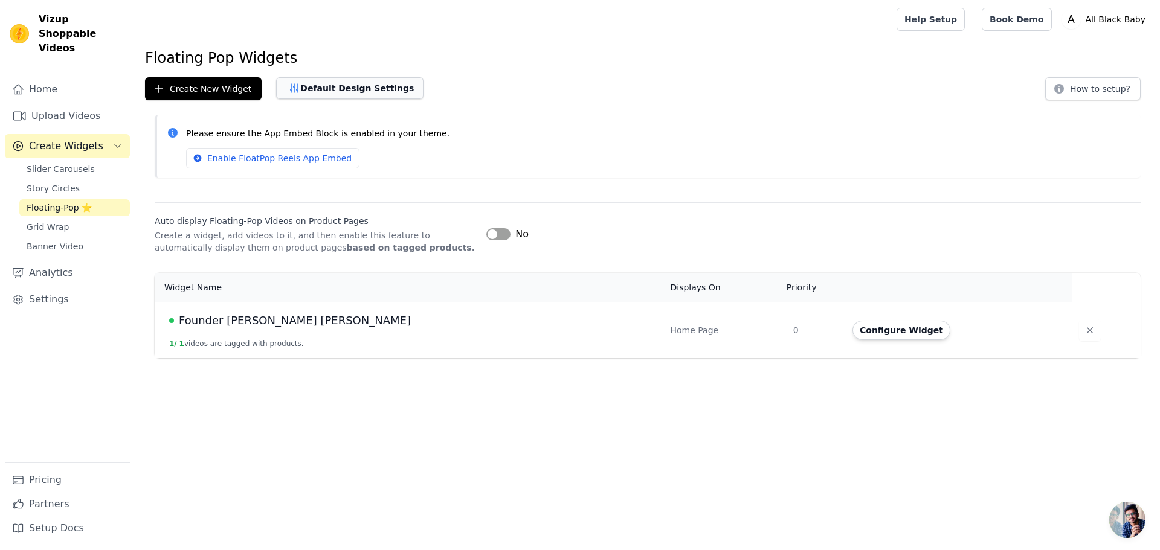
click at [346, 93] on button "Default Design Settings" at bounding box center [349, 88] width 147 height 22
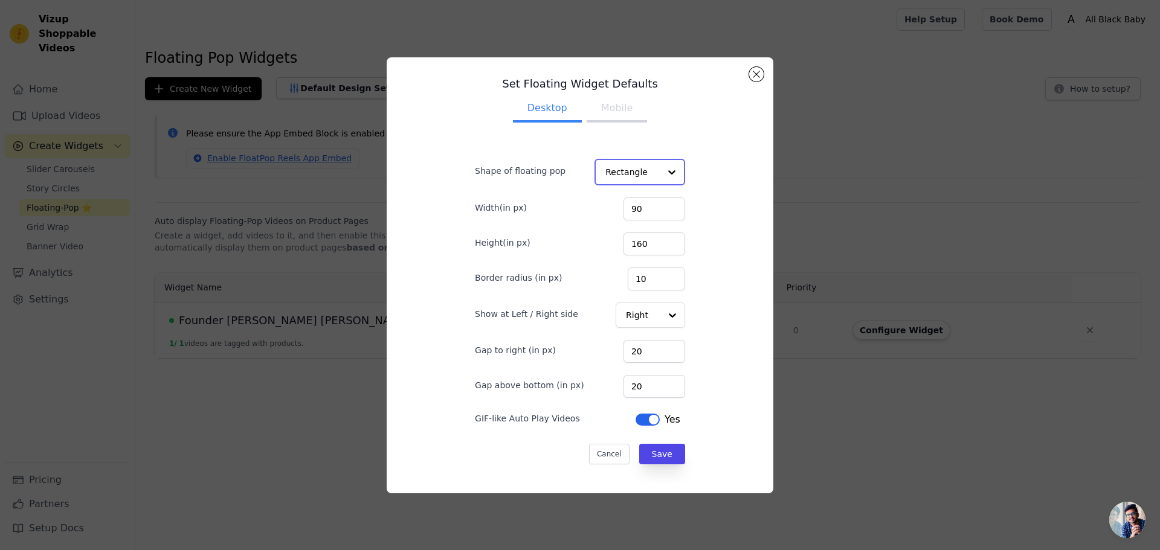
click at [624, 166] on input "Shape of floating pop" at bounding box center [632, 172] width 54 height 24
click at [662, 147] on form "Shape of floating pop Rectangle Circle Option Rectangle, selected. You are curr…" at bounding box center [580, 306] width 228 height 336
click at [623, 169] on input "Shape of floating pop" at bounding box center [632, 172] width 54 height 24
click at [625, 224] on div "Circle" at bounding box center [636, 226] width 85 height 25
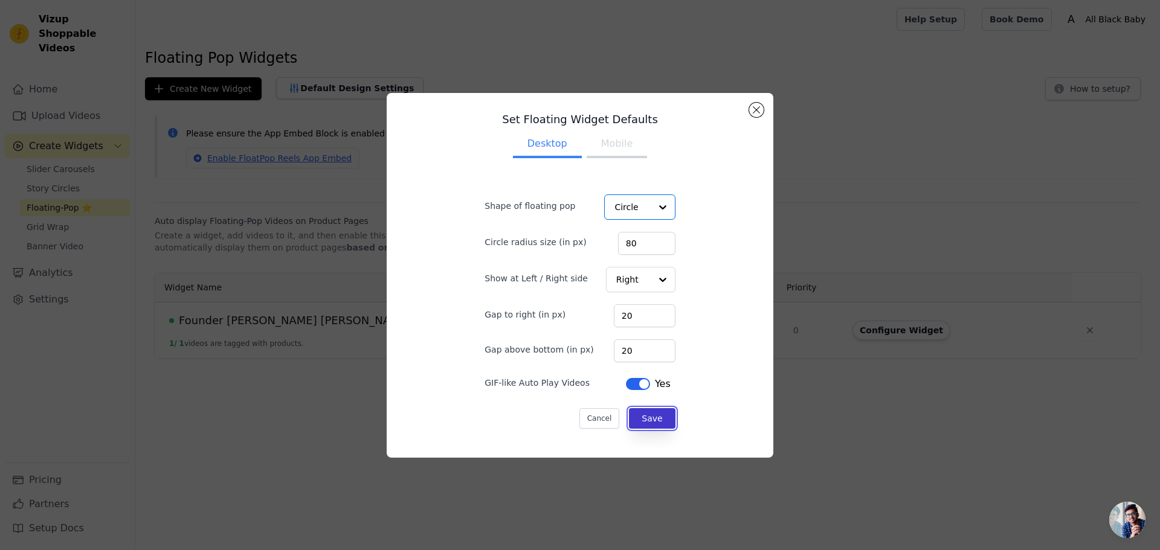
click at [632, 424] on button "Save" at bounding box center [652, 418] width 46 height 21
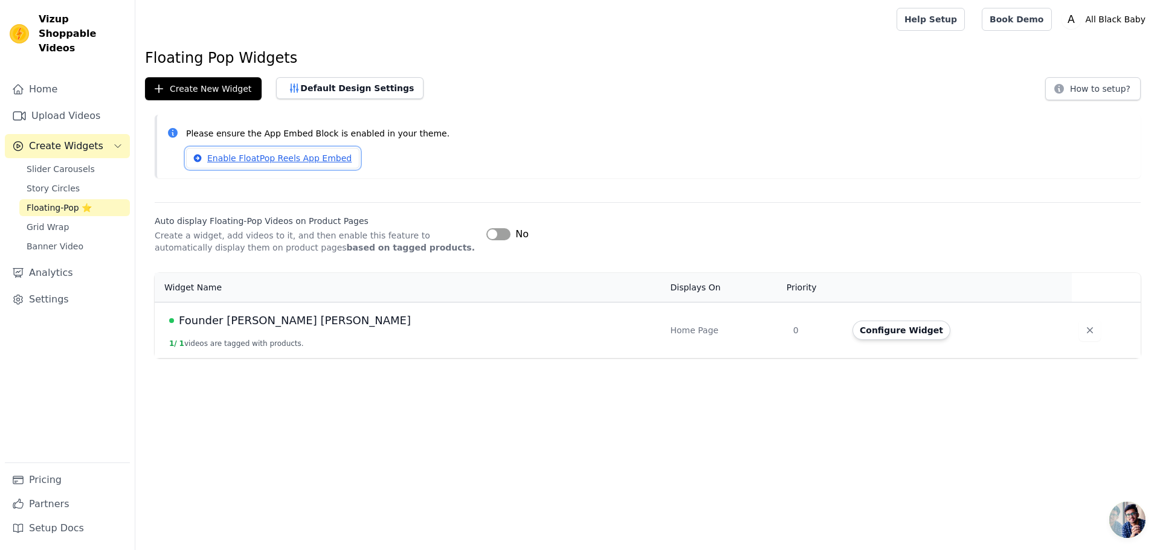
click at [296, 157] on link "Enable FloatPop Reels App Embed" at bounding box center [272, 158] width 173 height 21
click at [335, 86] on button "Default Design Settings" at bounding box center [349, 88] width 147 height 22
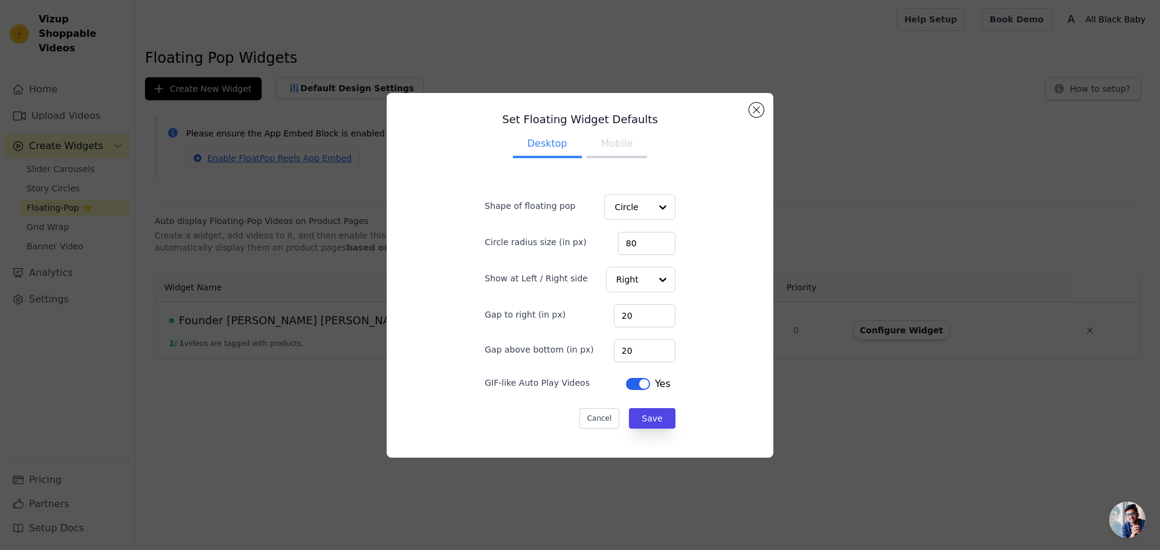
click at [604, 126] on h3 "Set Floating Widget Defaults" at bounding box center [579, 119] width 229 height 14
click at [600, 140] on button "Mobile" at bounding box center [617, 145] width 60 height 27
click at [553, 143] on button "Desktop" at bounding box center [547, 145] width 69 height 27
click at [616, 143] on button "Mobile" at bounding box center [617, 145] width 60 height 27
click at [646, 421] on button "Save" at bounding box center [652, 418] width 46 height 21
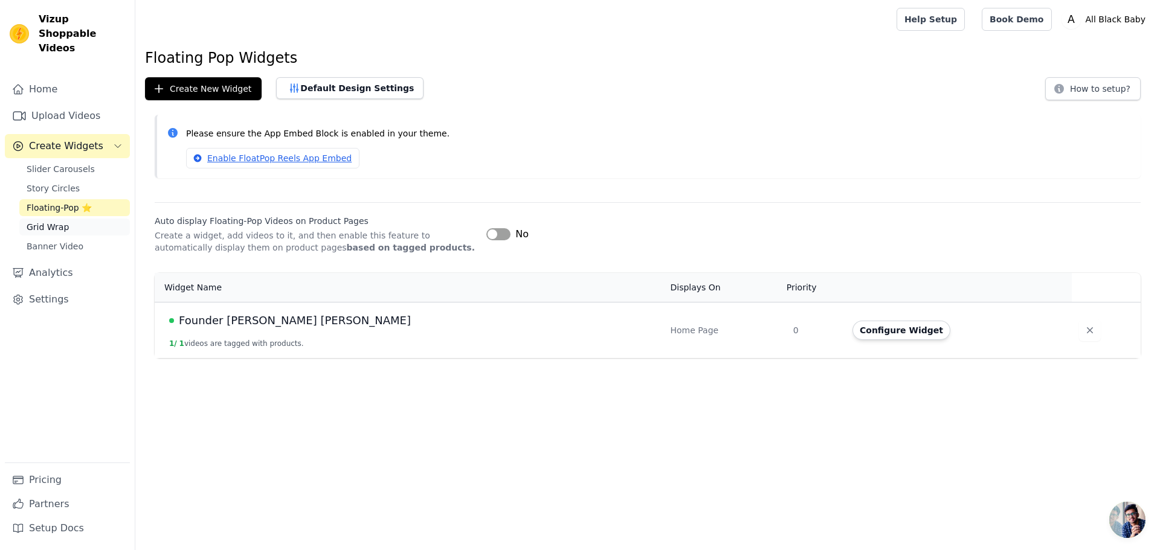
click at [63, 221] on span "Grid Wrap" at bounding box center [48, 227] width 42 height 12
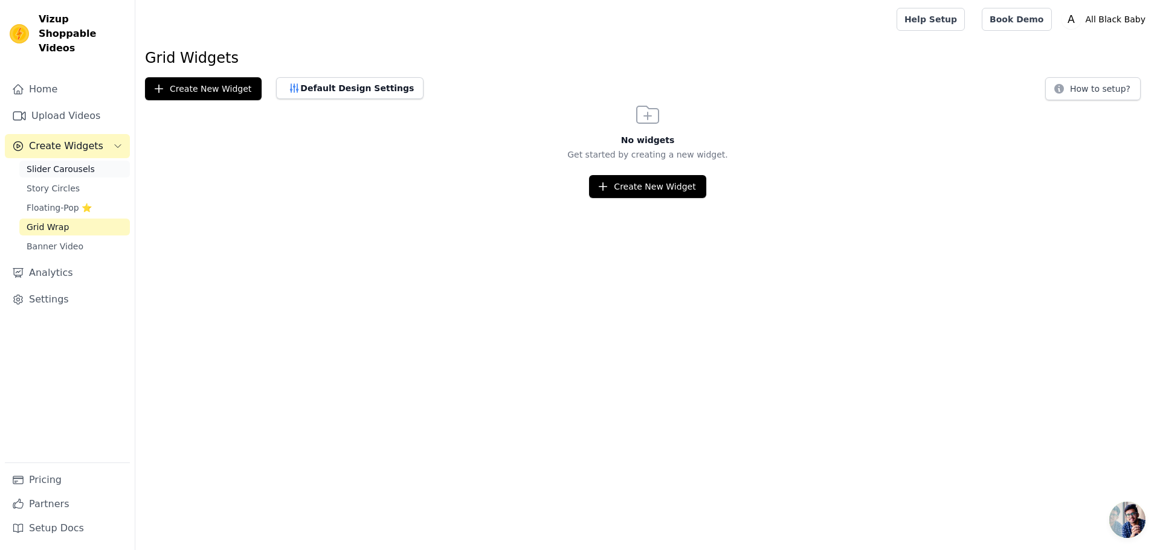
click at [68, 163] on span "Slider Carousels" at bounding box center [61, 169] width 68 height 12
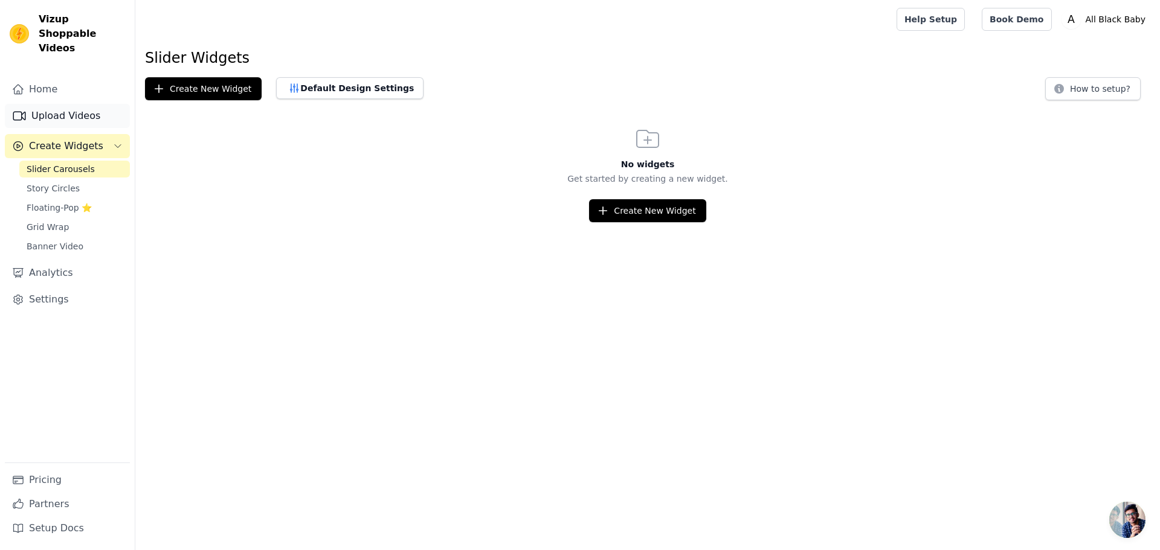
click at [73, 108] on link "Upload Videos" at bounding box center [67, 116] width 125 height 24
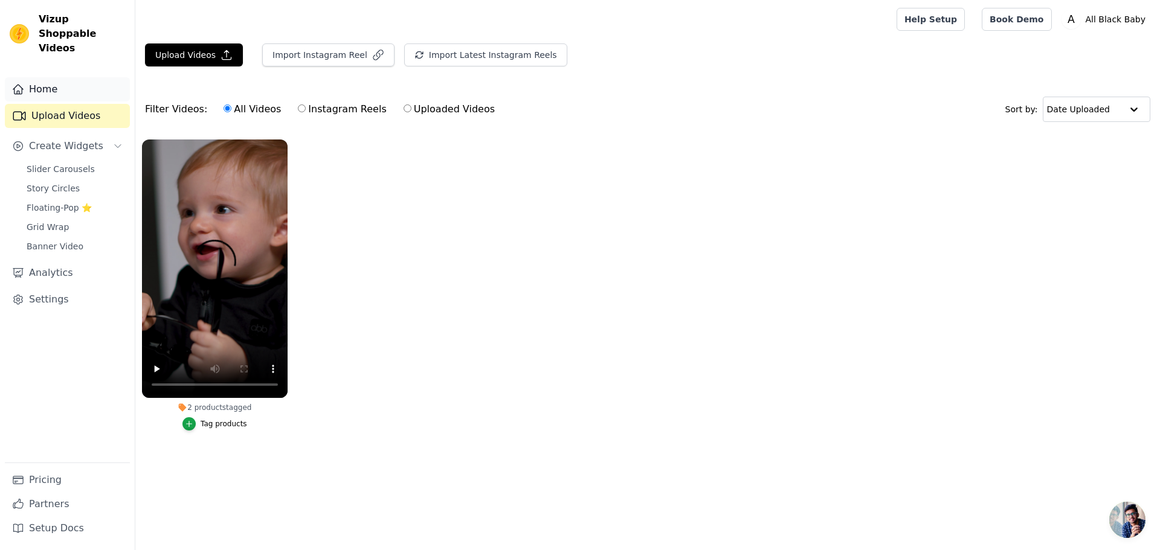
click at [70, 82] on link "Home" at bounding box center [67, 89] width 125 height 24
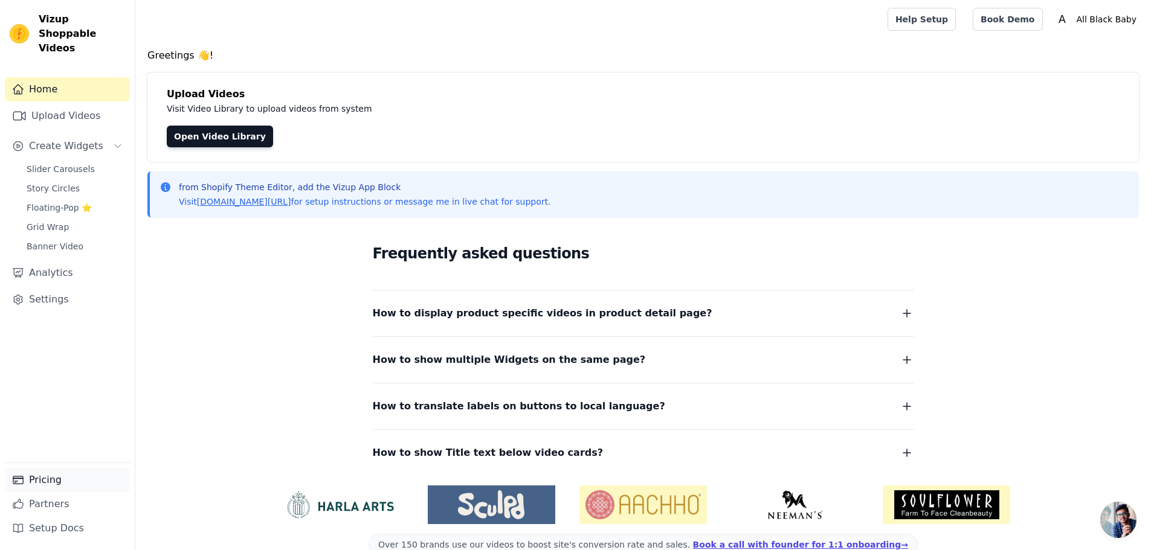
click at [45, 492] on link "Pricing" at bounding box center [67, 480] width 125 height 24
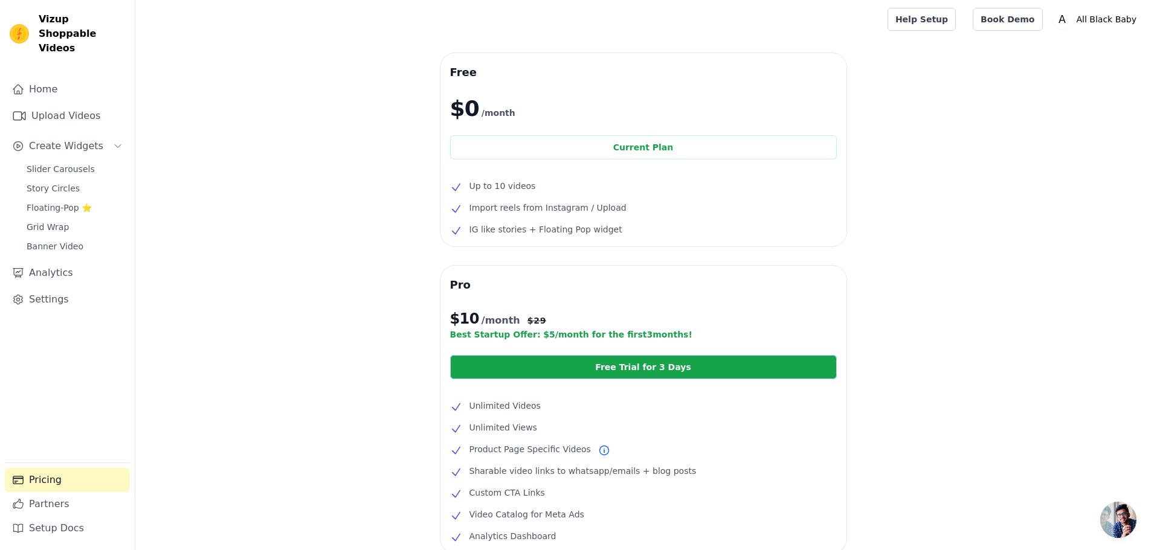
click at [549, 202] on span "Import reels from Instagram / Upload" at bounding box center [547, 208] width 157 height 14
click at [541, 210] on span "Import reels from Instagram / Upload" at bounding box center [547, 208] width 157 height 14
click at [536, 239] on div "Free $0 /month Current Plan Up to 10 videos Import reels from Instagram / Uploa…" at bounding box center [643, 149] width 406 height 193
click at [543, 233] on span "IG like stories + Floating Pop widget" at bounding box center [545, 229] width 153 height 14
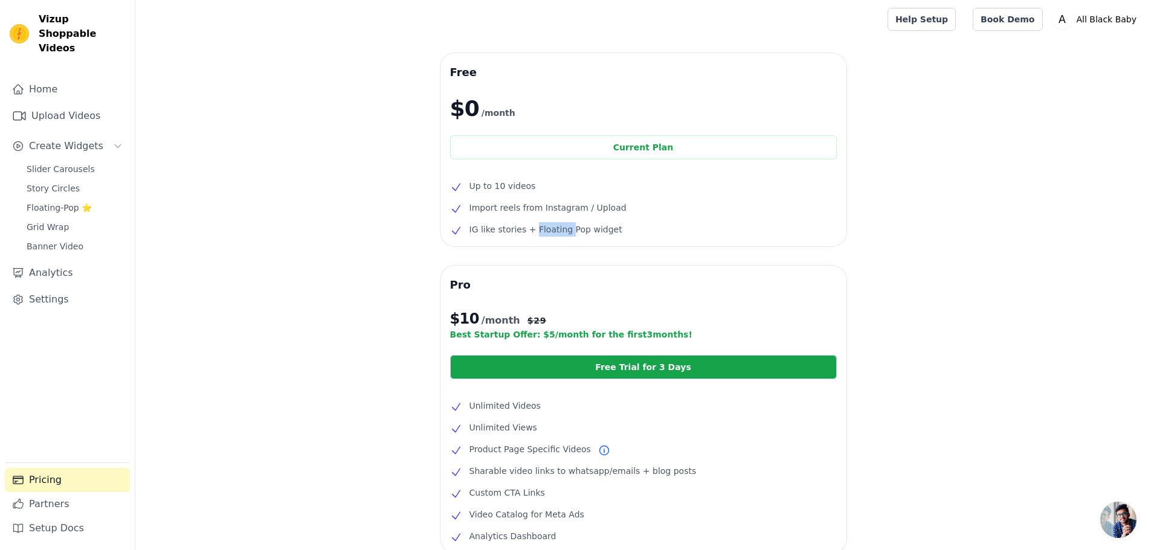
click at [543, 233] on span "IG like stories + Floating Pop widget" at bounding box center [545, 229] width 153 height 14
click at [620, 231] on li "IG like stories + Floating Pop widget" at bounding box center [643, 229] width 387 height 14
click at [571, 229] on span "IG like stories + Floating Pop widget" at bounding box center [545, 229] width 153 height 14
click at [653, 240] on div "Free $0 /month Current Plan Up to 10 videos Import reels from Instagram / Uploa…" at bounding box center [643, 149] width 406 height 193
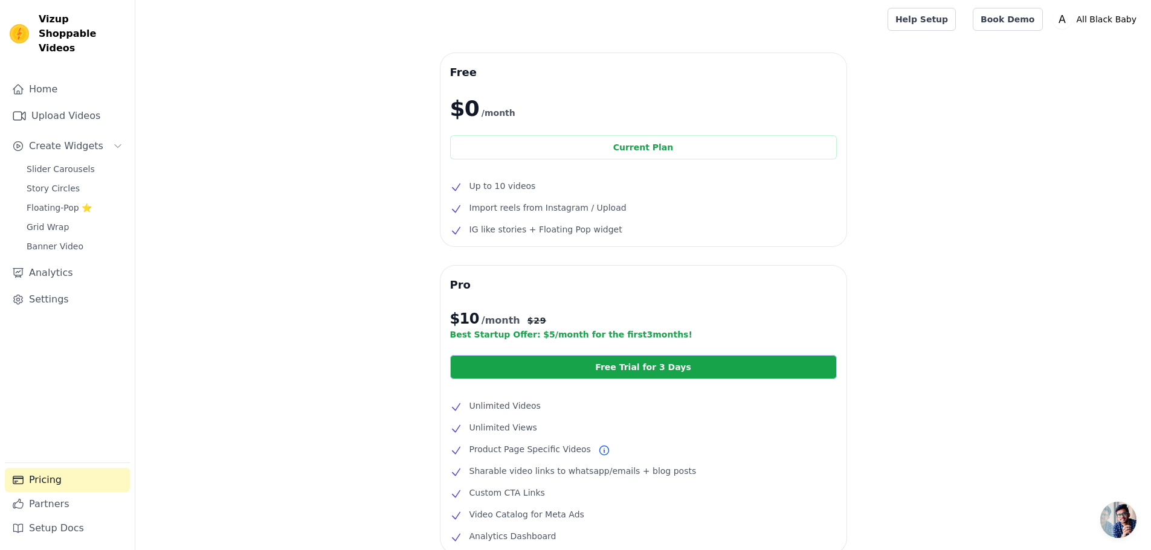
click at [587, 230] on span "IG like stories + Floating Pop widget" at bounding box center [545, 229] width 153 height 14
click at [632, 235] on li "IG like stories + Floating Pop widget" at bounding box center [643, 229] width 387 height 14
click at [573, 233] on span "IG like stories + Floating Pop widget" at bounding box center [545, 229] width 153 height 14
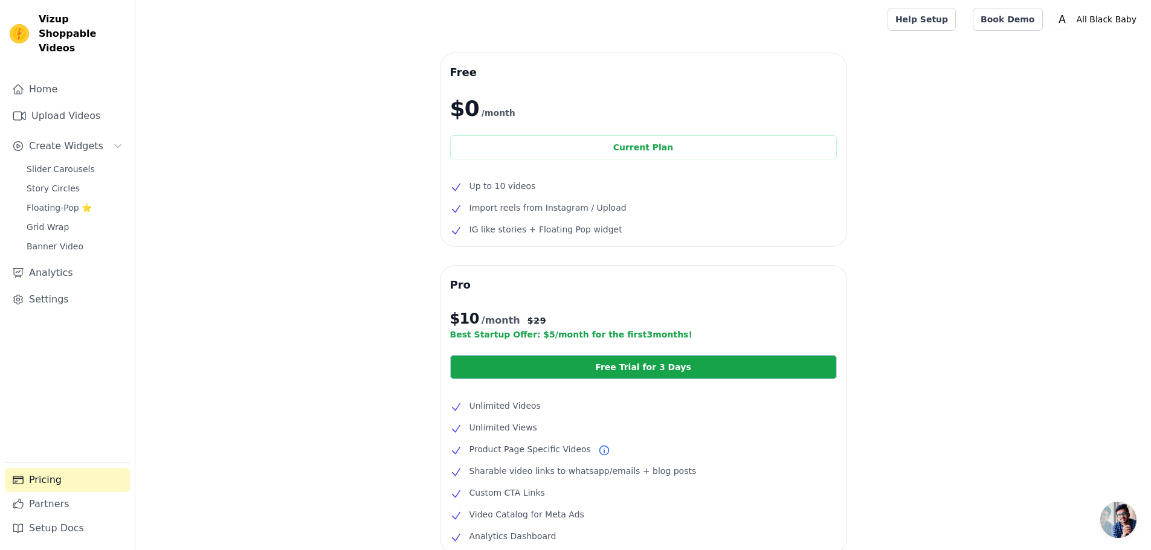
click at [655, 236] on li "IG like stories + Floating Pop widget" at bounding box center [643, 229] width 387 height 14
click at [44, 77] on link "Home" at bounding box center [67, 89] width 125 height 24
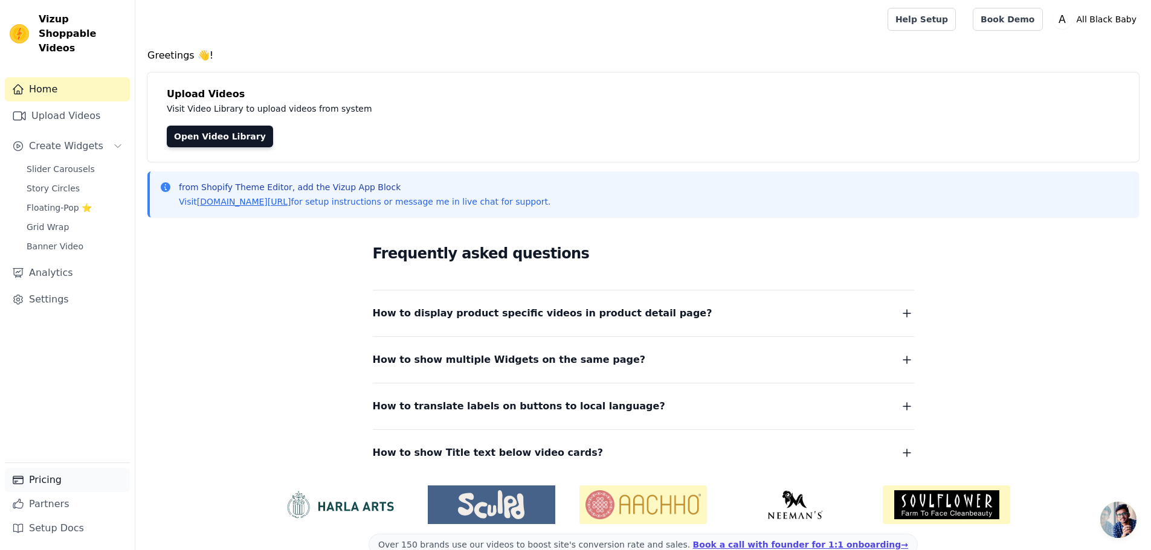
click at [54, 480] on link "Pricing" at bounding box center [67, 480] width 125 height 24
